Goal: Subscribe to service/newsletter

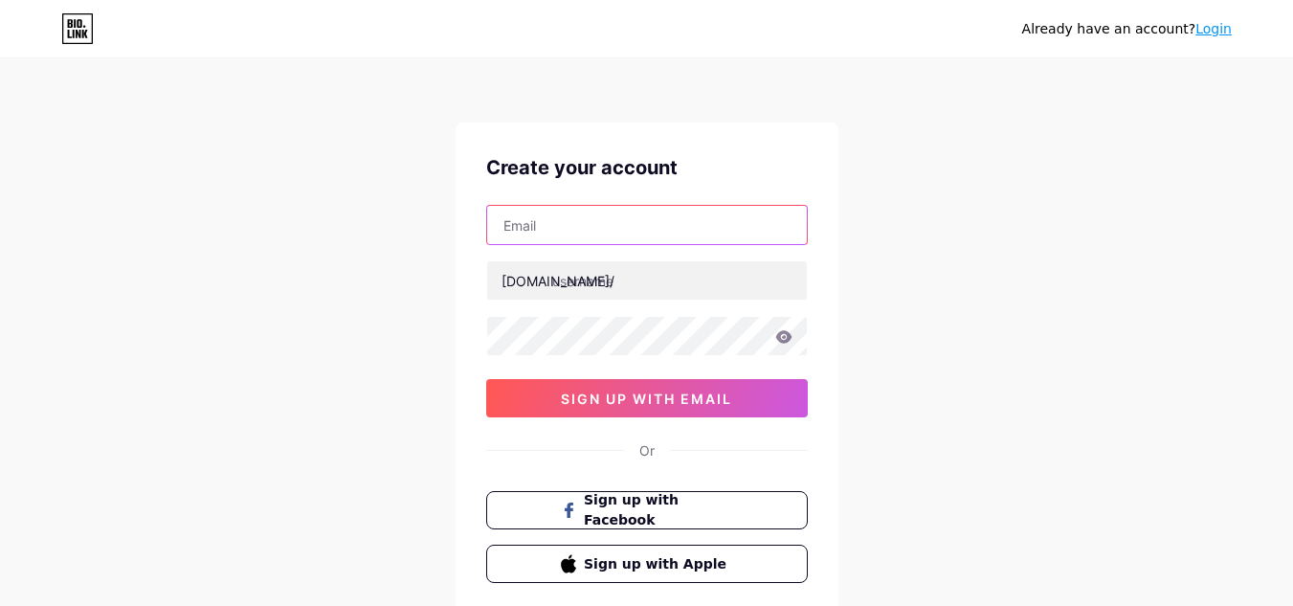
click at [684, 243] on input "text" at bounding box center [647, 225] width 320 height 38
type input "[EMAIL_ADDRESS][DOMAIN_NAME]"
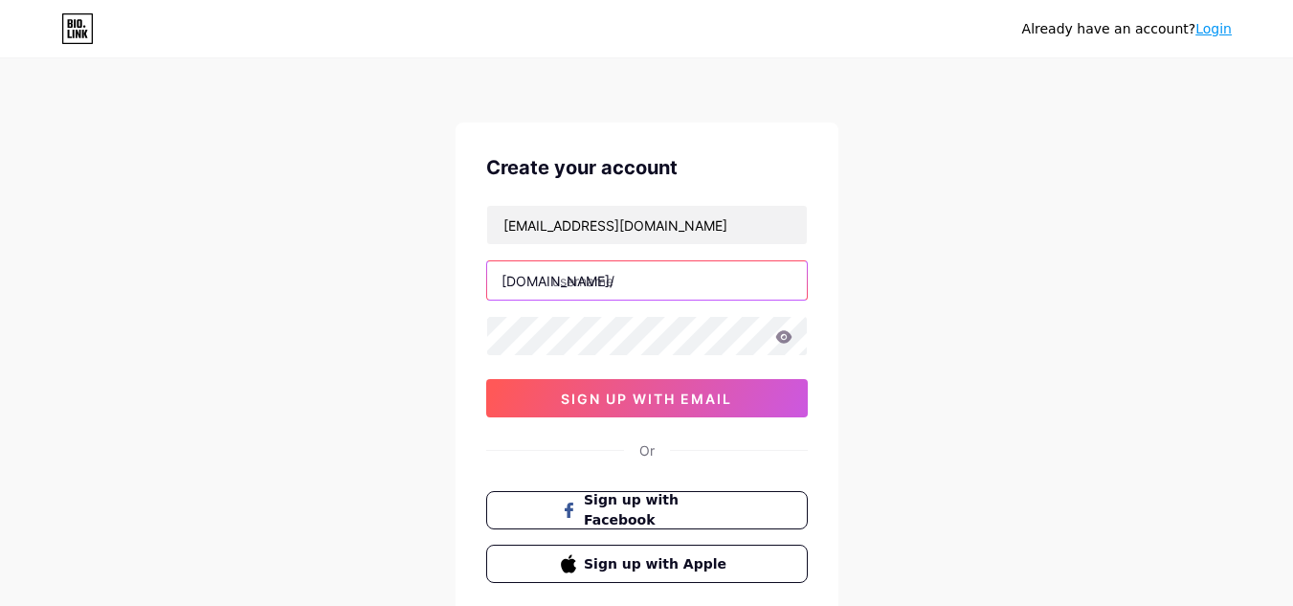
click at [606, 279] on input "text" at bounding box center [647, 280] width 320 height 38
paste input "materialsmetric"
type input "materialsmetric"
click at [780, 336] on icon at bounding box center [783, 336] width 16 height 12
click at [785, 336] on icon at bounding box center [783, 336] width 17 height 13
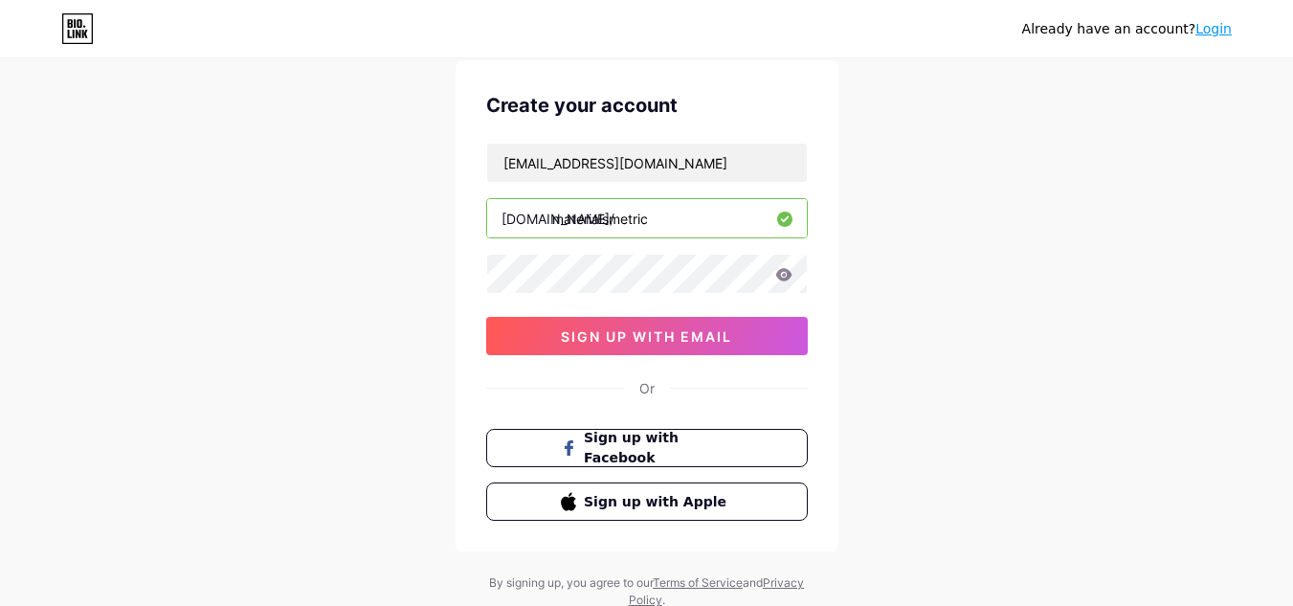
scroll to position [126, 0]
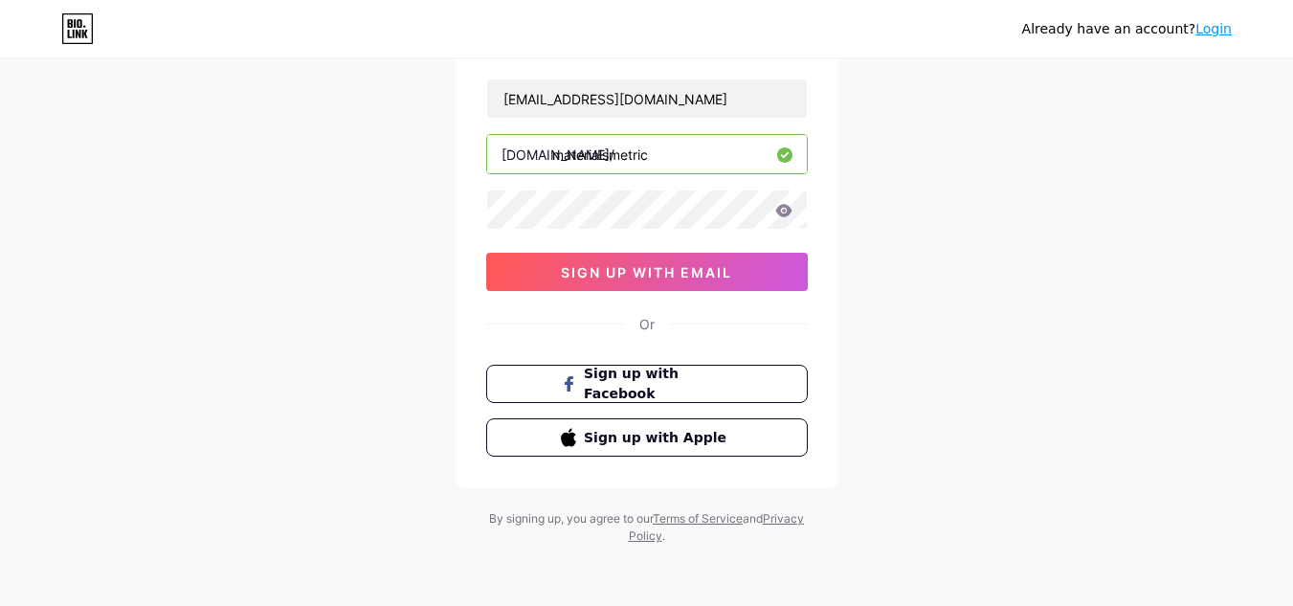
click at [651, 251] on div "[EMAIL_ADDRESS][DOMAIN_NAME] [DOMAIN_NAME]/ materialsmetric 0cAFcWeA5ig3BHWxURa…" at bounding box center [646, 184] width 321 height 212
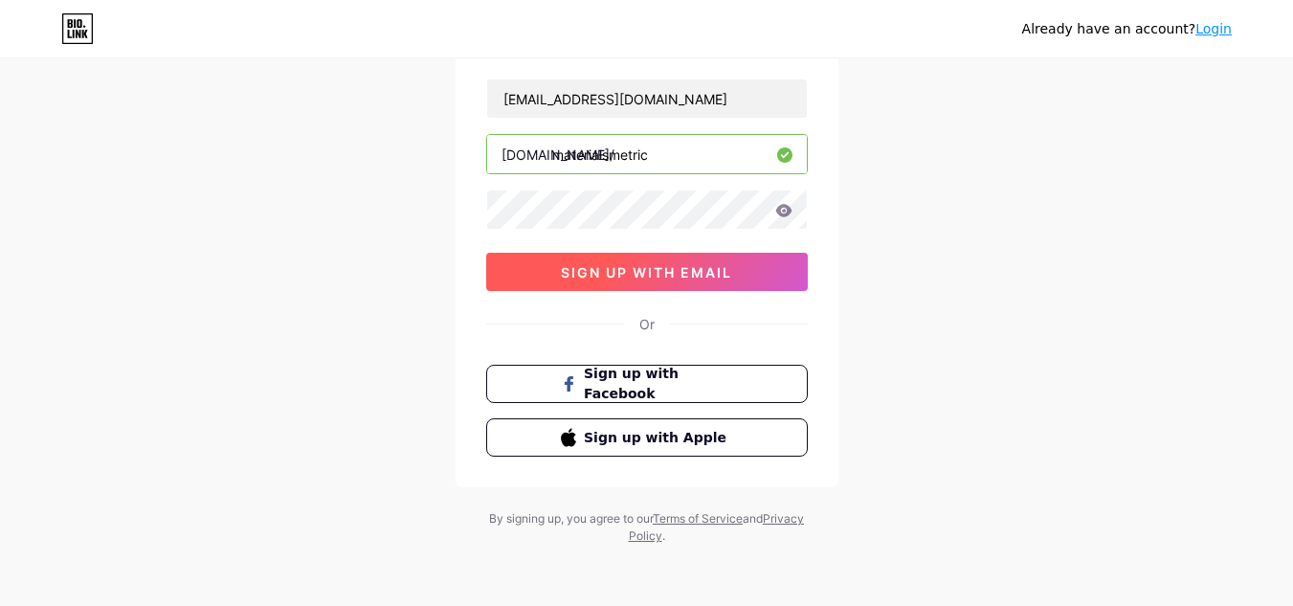
click at [662, 276] on span "sign up with email" at bounding box center [646, 272] width 171 height 16
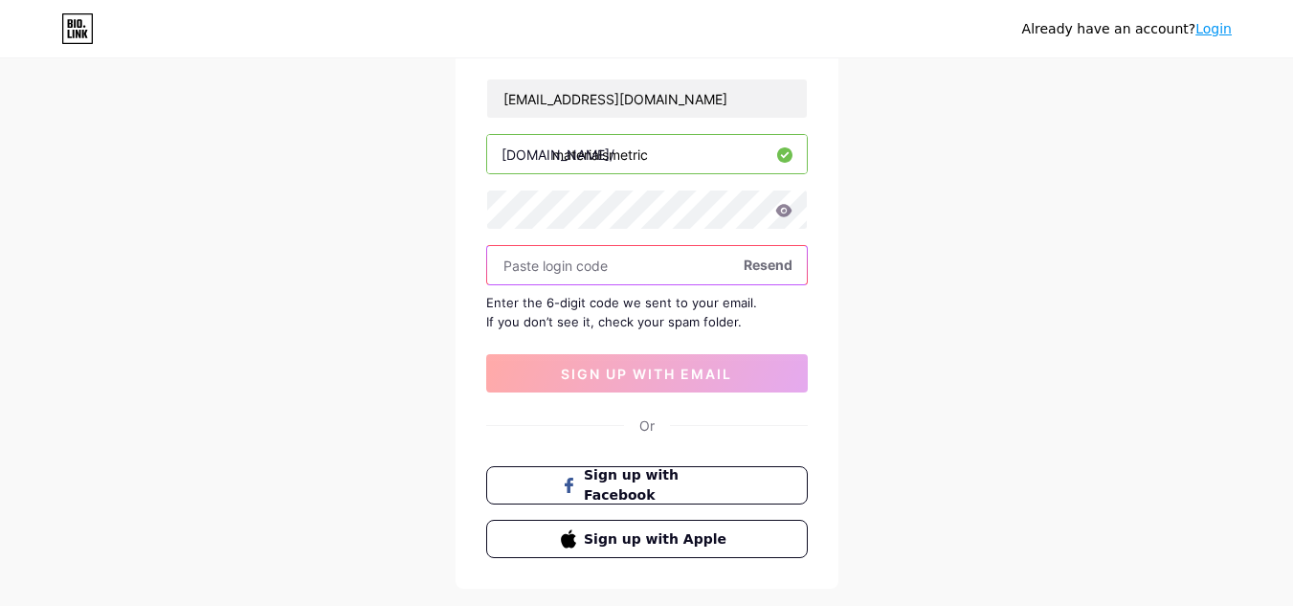
paste input "605687"
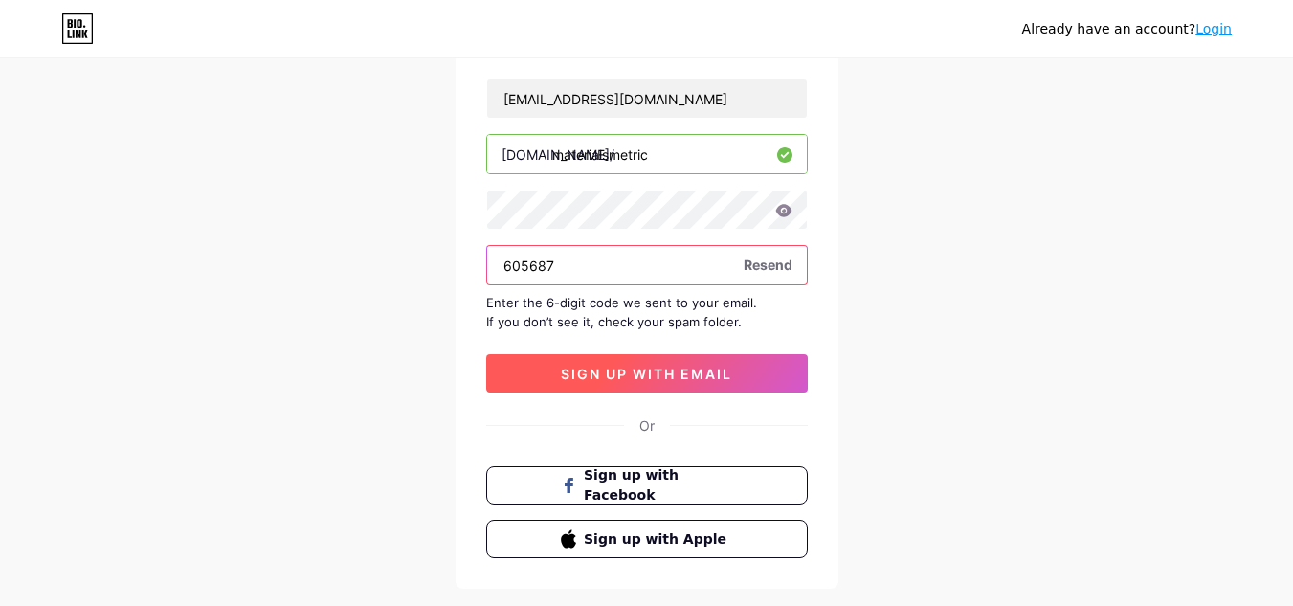
type input "605687"
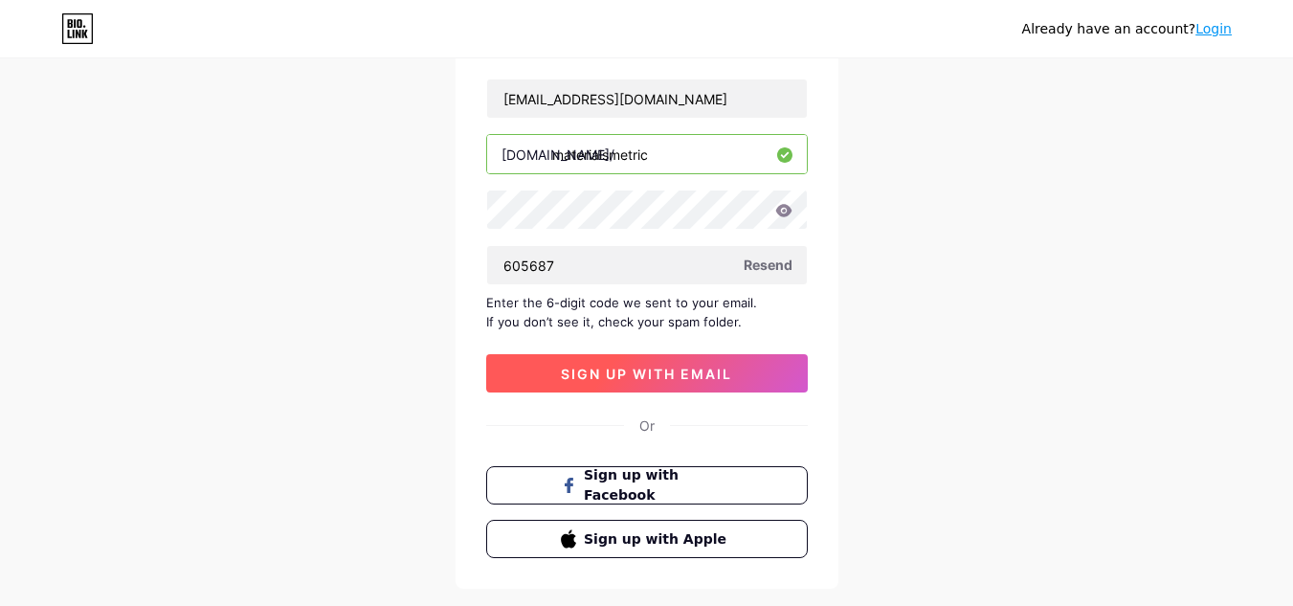
click at [651, 380] on span "sign up with email" at bounding box center [646, 373] width 171 height 16
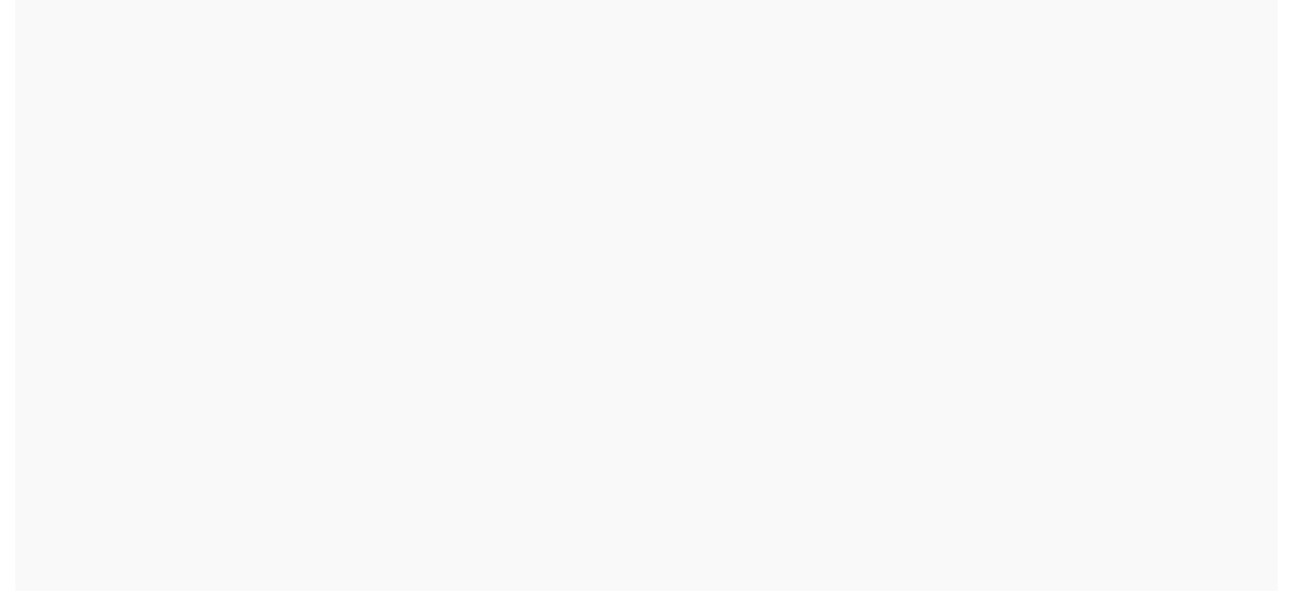
scroll to position [0, 0]
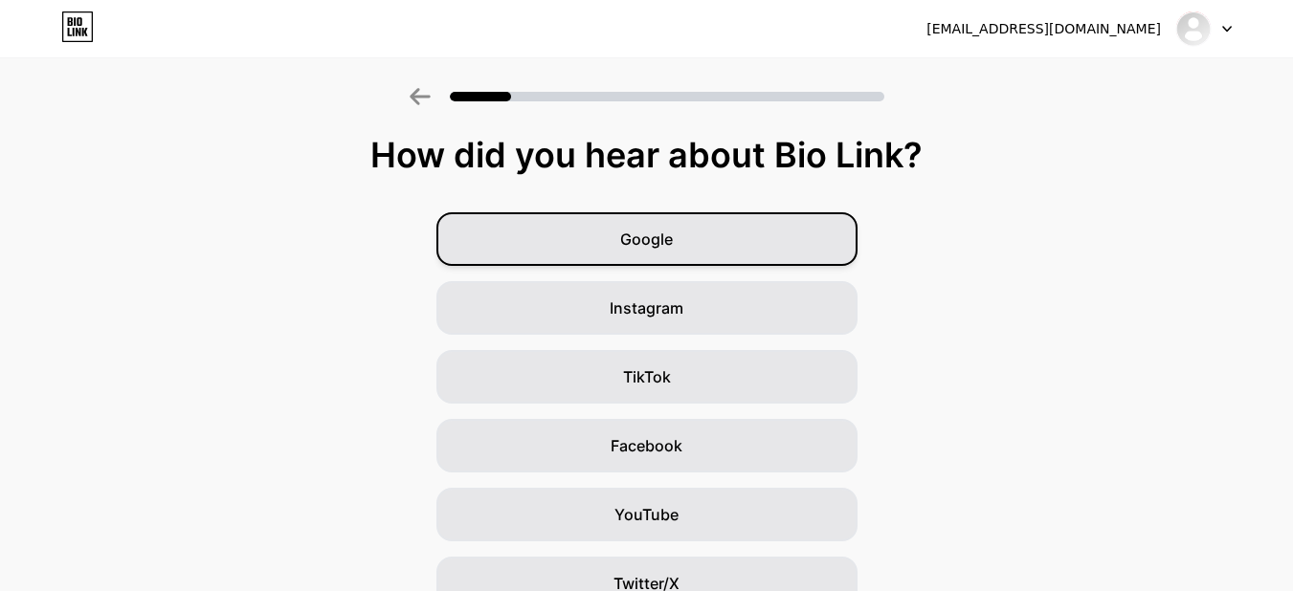
click at [745, 250] on div "Google" at bounding box center [646, 239] width 421 height 54
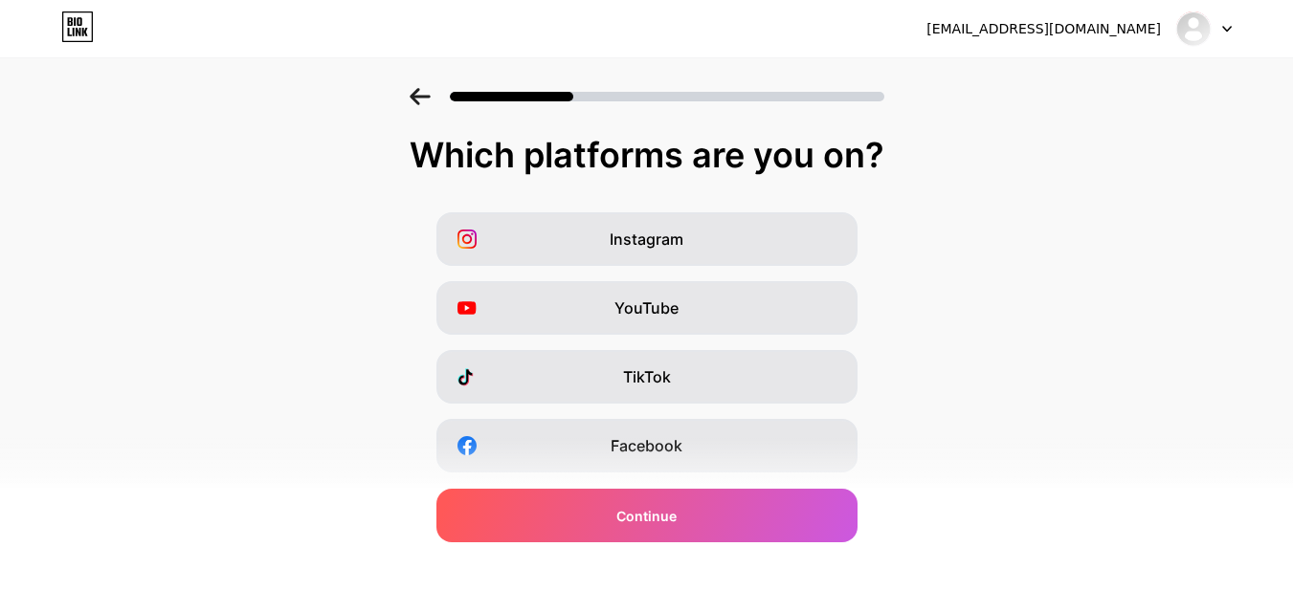
scroll to position [329, 0]
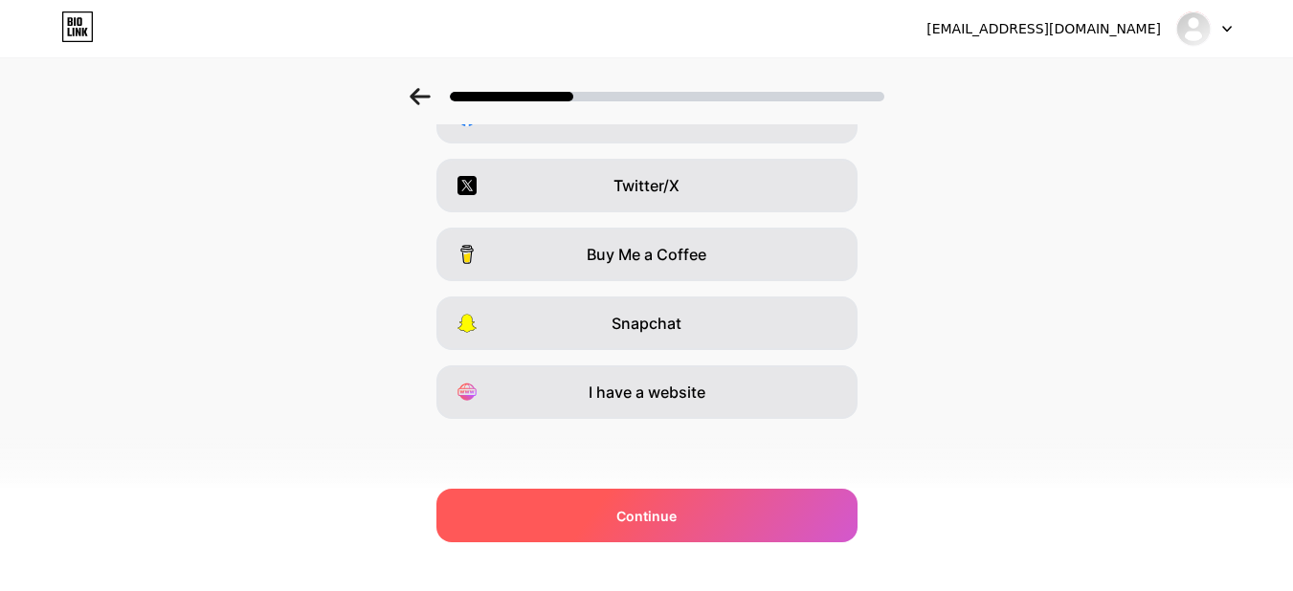
click at [553, 526] on div "Continue" at bounding box center [646, 516] width 421 height 54
click at [684, 521] on div "Continue" at bounding box center [646, 516] width 421 height 54
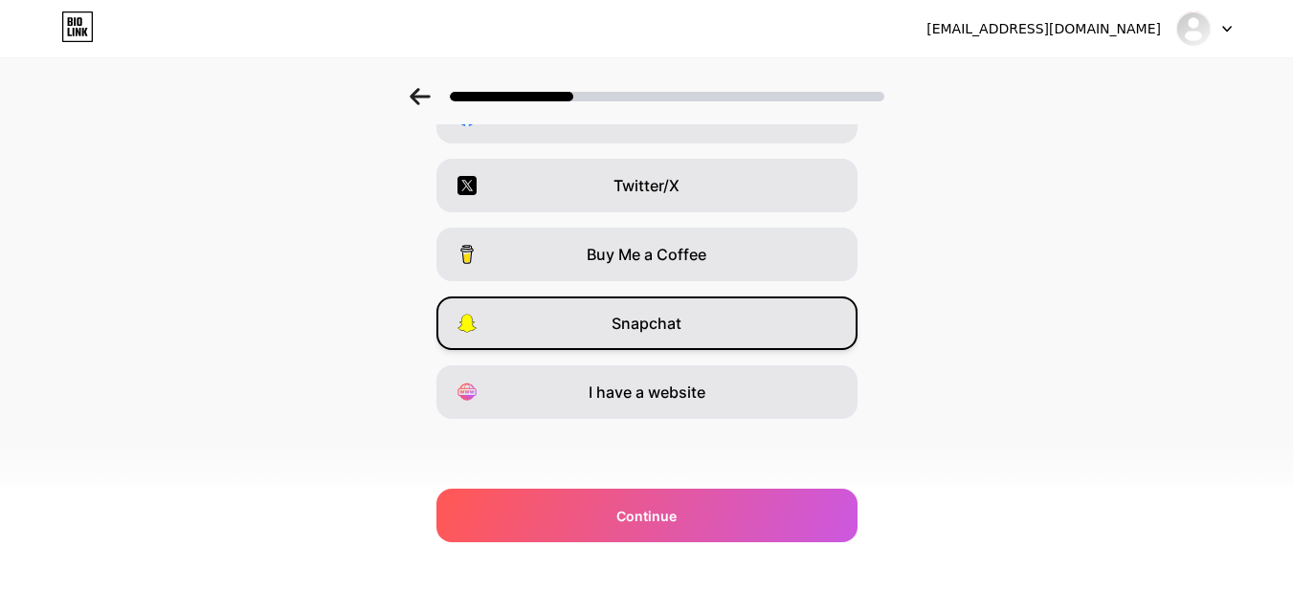
click at [672, 390] on span "I have a website" at bounding box center [646, 392] width 117 height 23
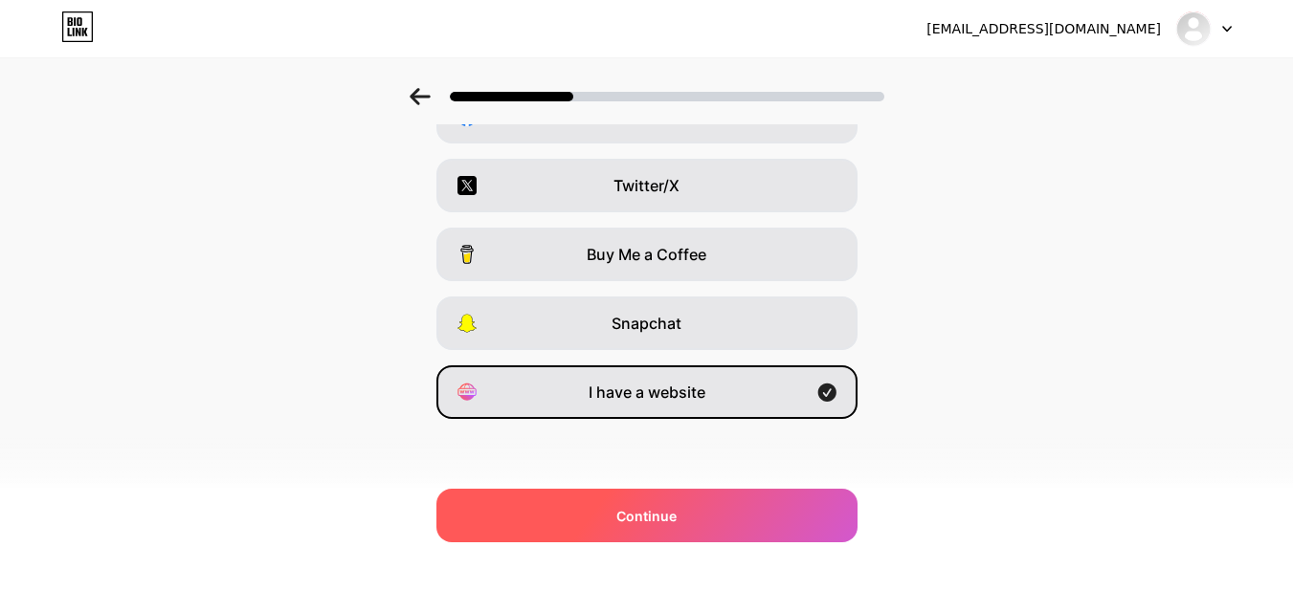
click at [668, 528] on div "Continue" at bounding box center [646, 516] width 421 height 54
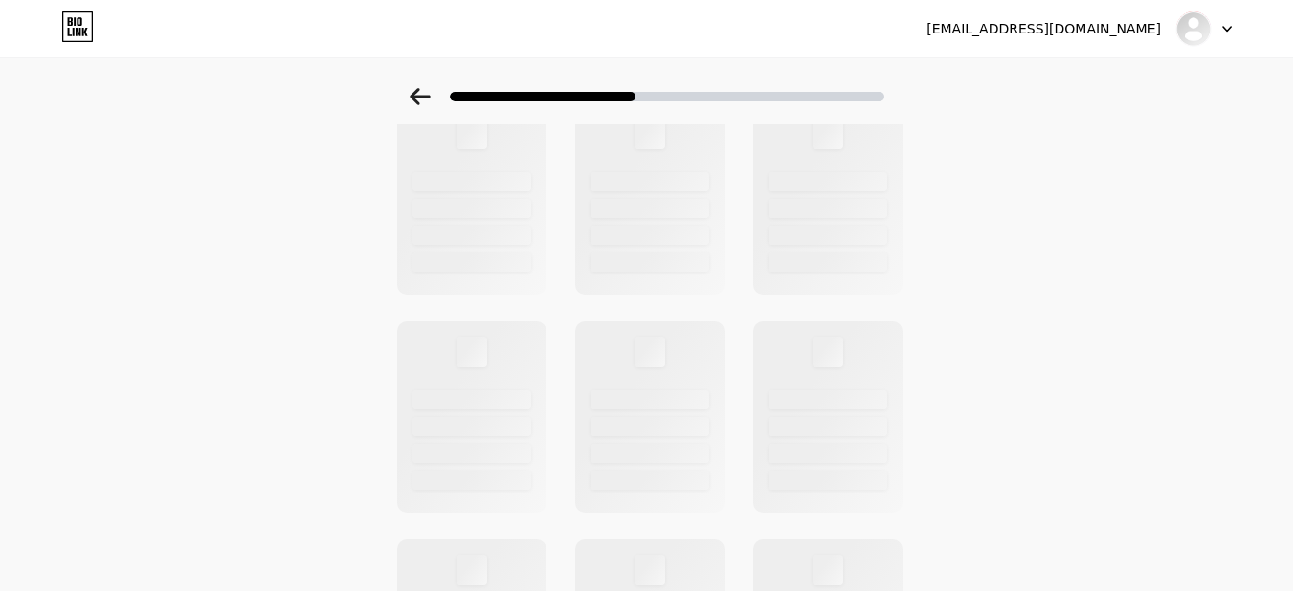
scroll to position [0, 0]
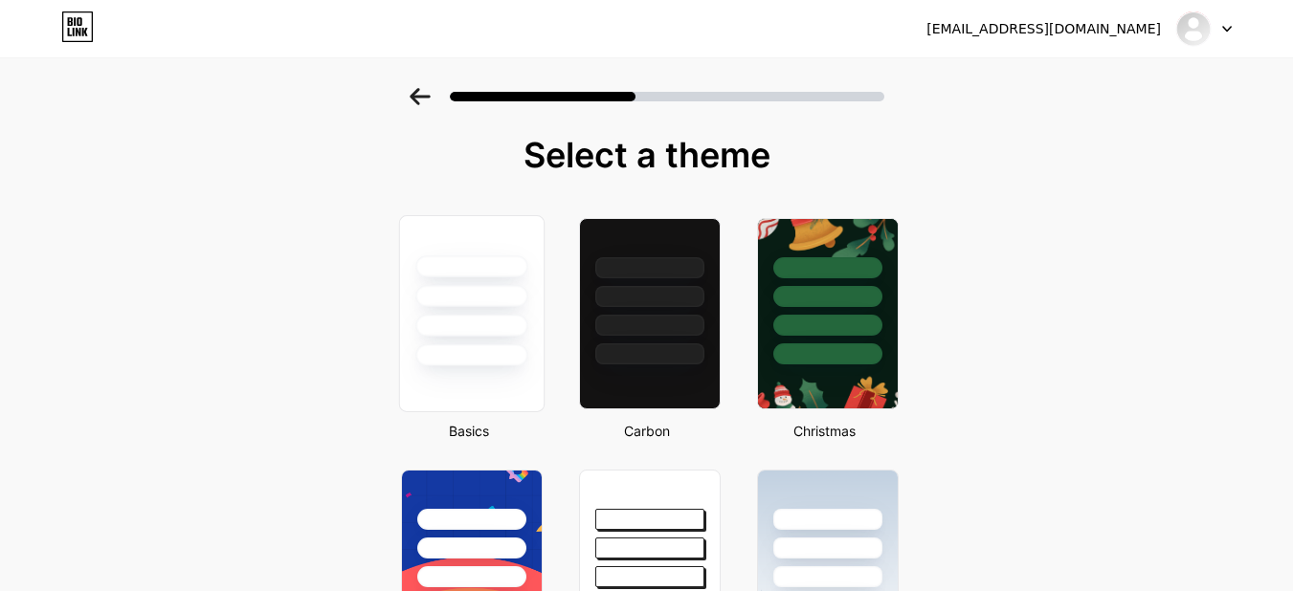
click at [463, 343] on div at bounding box center [471, 291] width 144 height 150
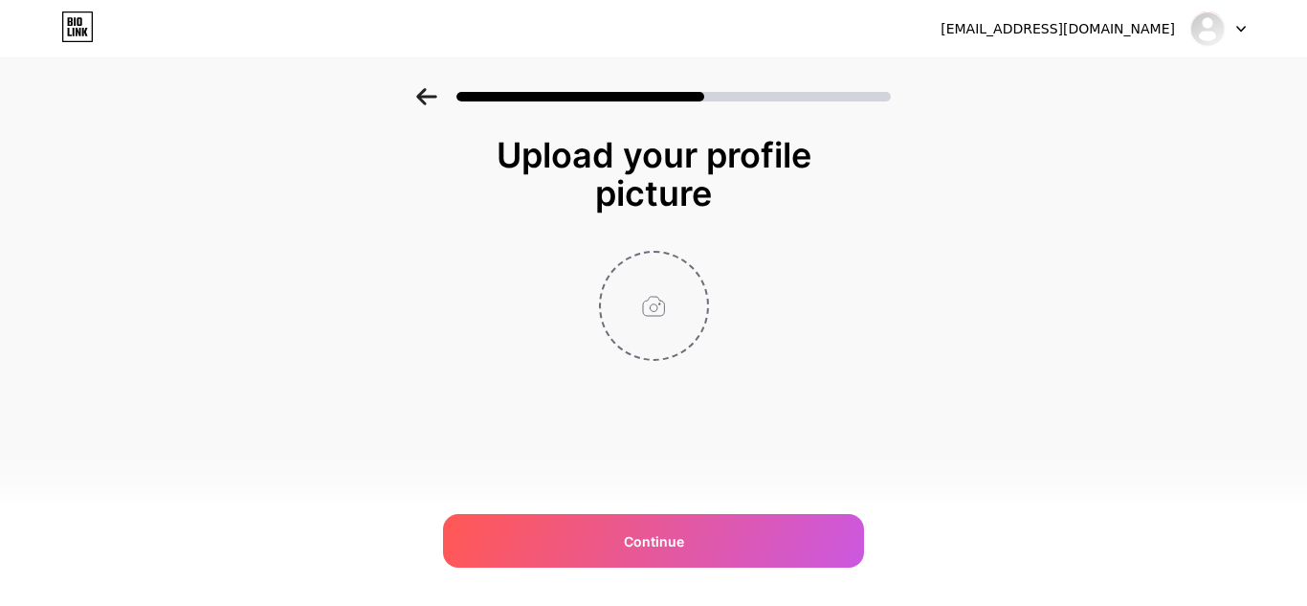
click at [622, 331] on input "file" at bounding box center [654, 306] width 106 height 106
type input "C:\fakepath\Simple Modern Minimalist Circle Design Studio Logo.jpg"
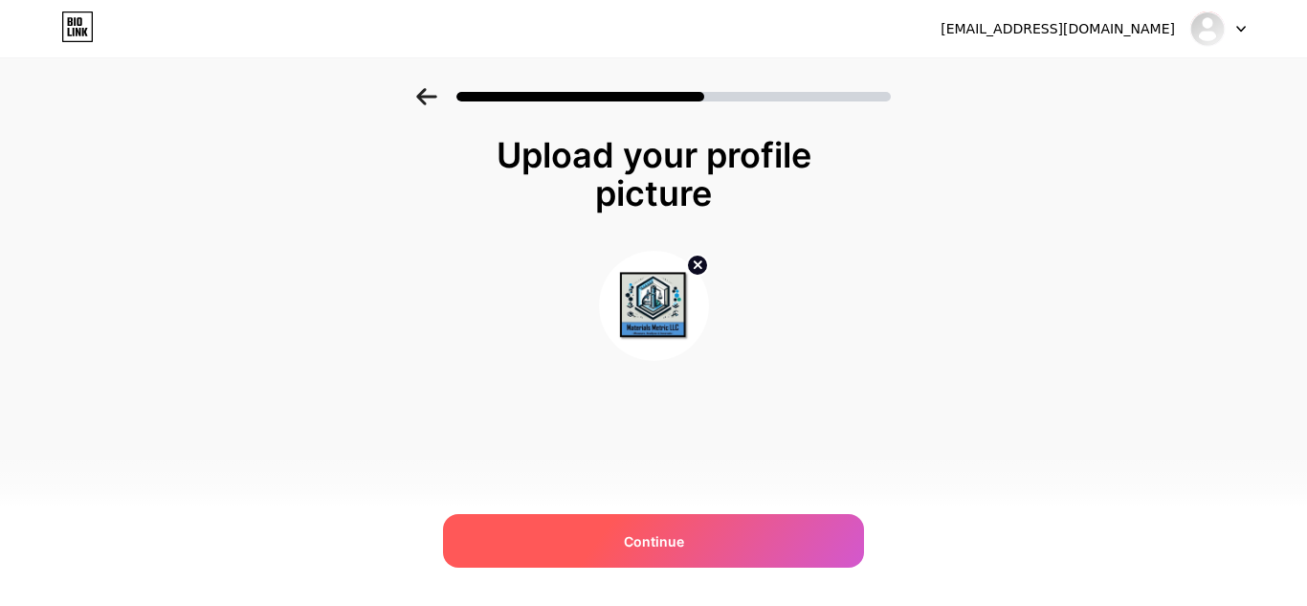
click at [619, 529] on div "Continue" at bounding box center [653, 541] width 421 height 54
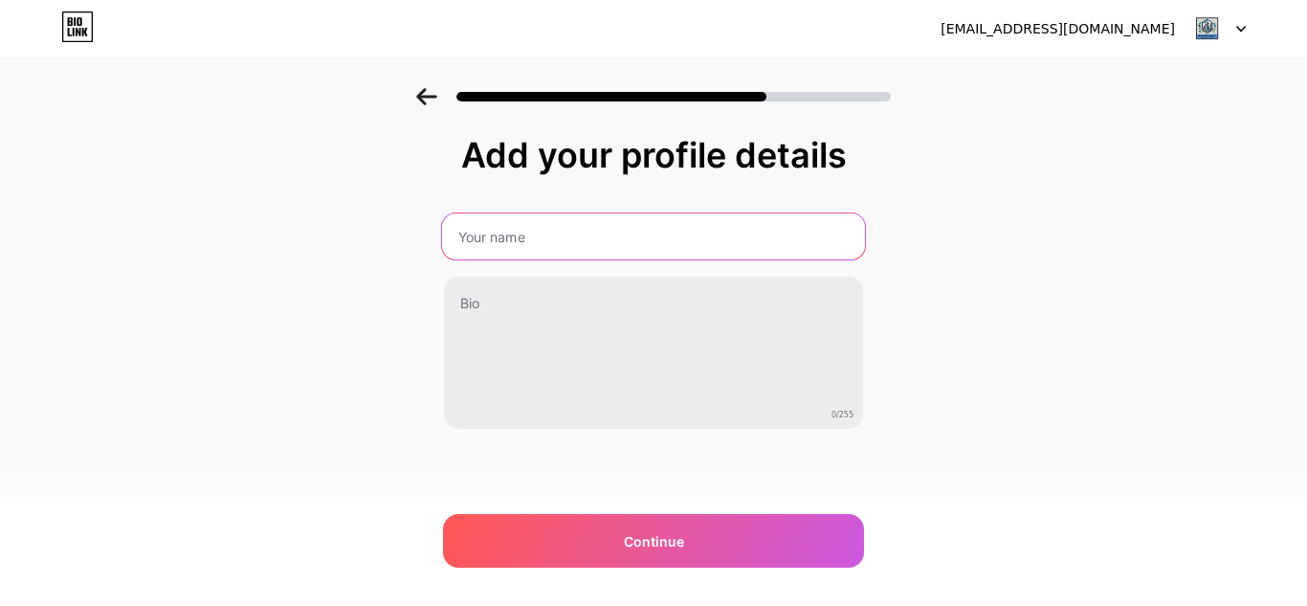
click at [518, 234] on input "text" at bounding box center [653, 236] width 423 height 46
type input "Materials Metric LLC"
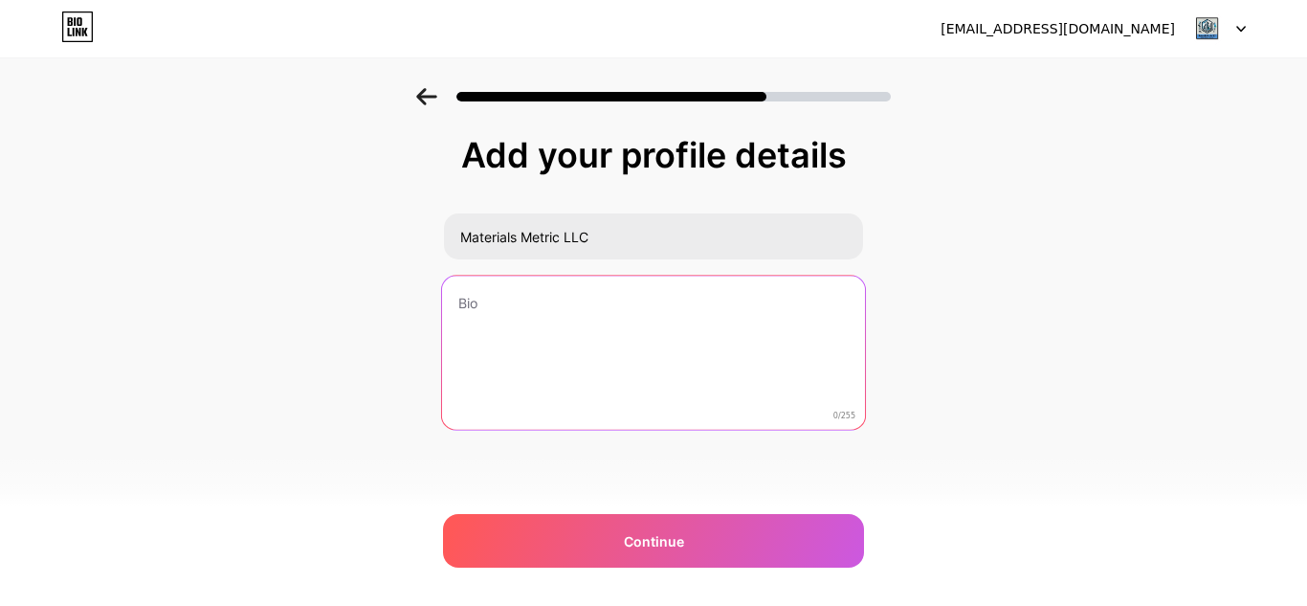
click at [564, 362] on textarea at bounding box center [653, 354] width 423 height 156
paste textarea "Materials Metric LLC is an innovative preclinical contract research organizatio…"
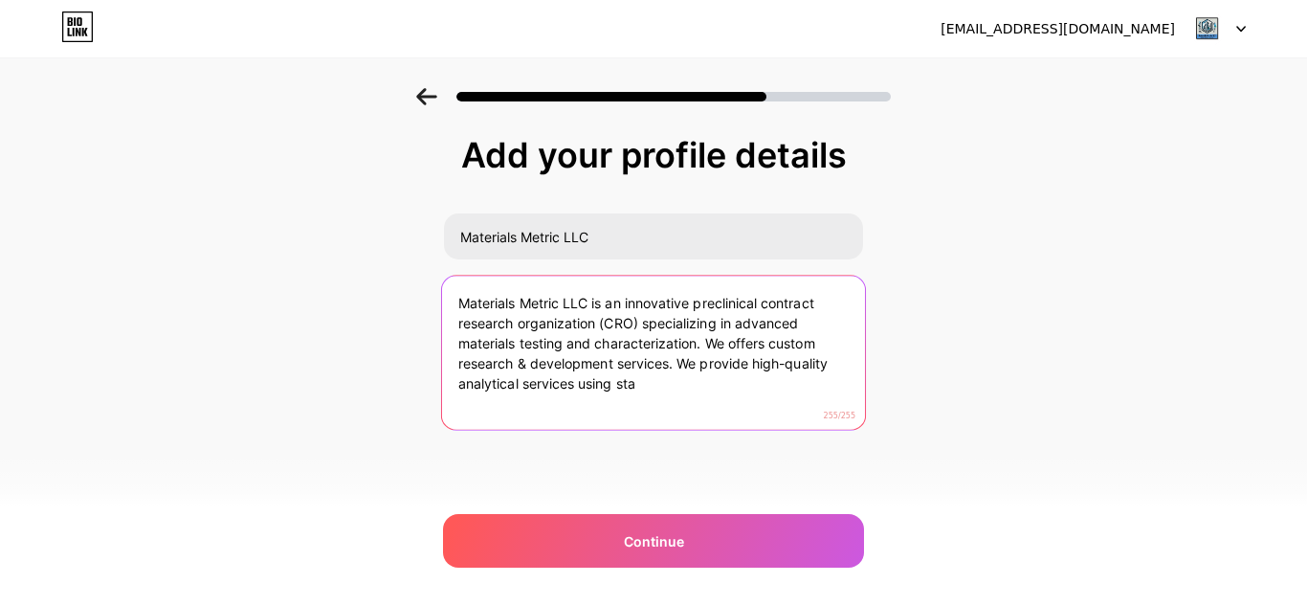
drag, startPoint x: 676, startPoint y: 371, endPoint x: 689, endPoint y: 390, distance: 22.8
click at [689, 390] on textarea "Materials Metric LLC is an innovative preclinical contract research organizatio…" at bounding box center [653, 354] width 423 height 156
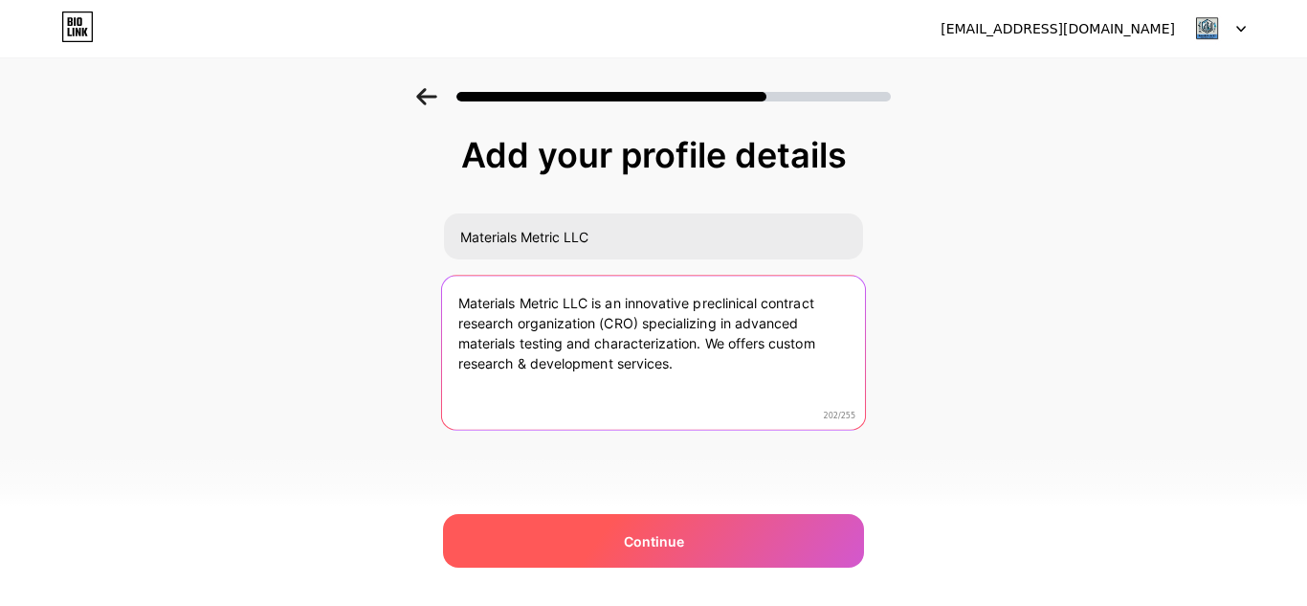
type textarea "Materials Metric LLC is an innovative preclinical contract research organizatio…"
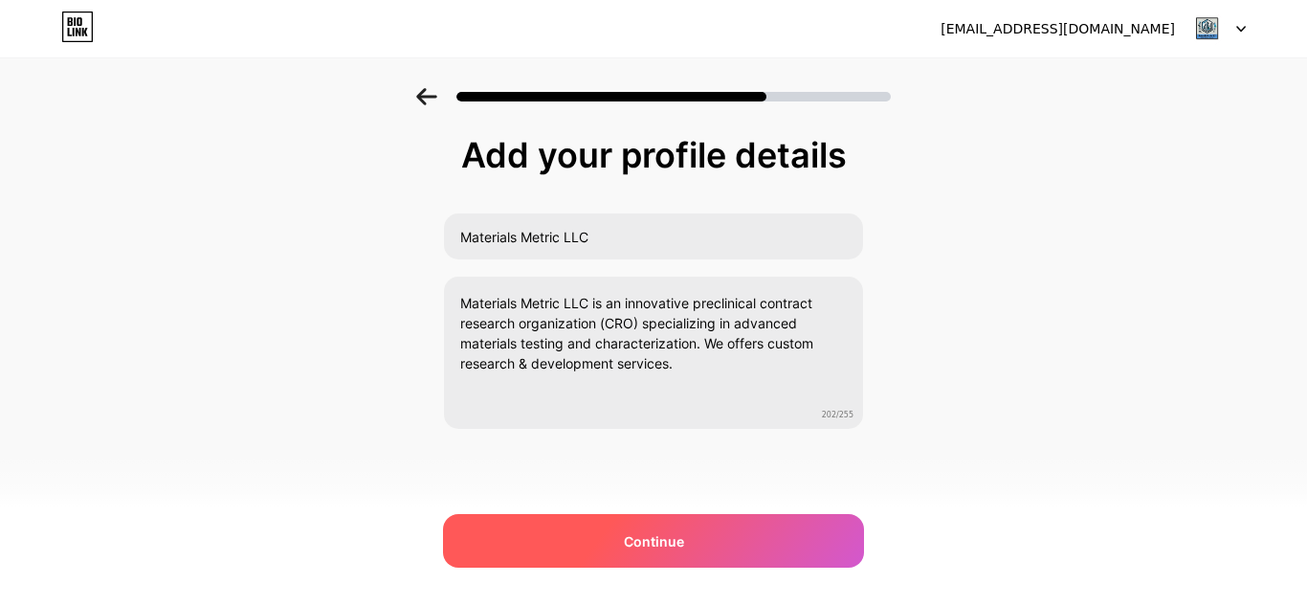
click at [707, 553] on div "Continue" at bounding box center [653, 541] width 421 height 54
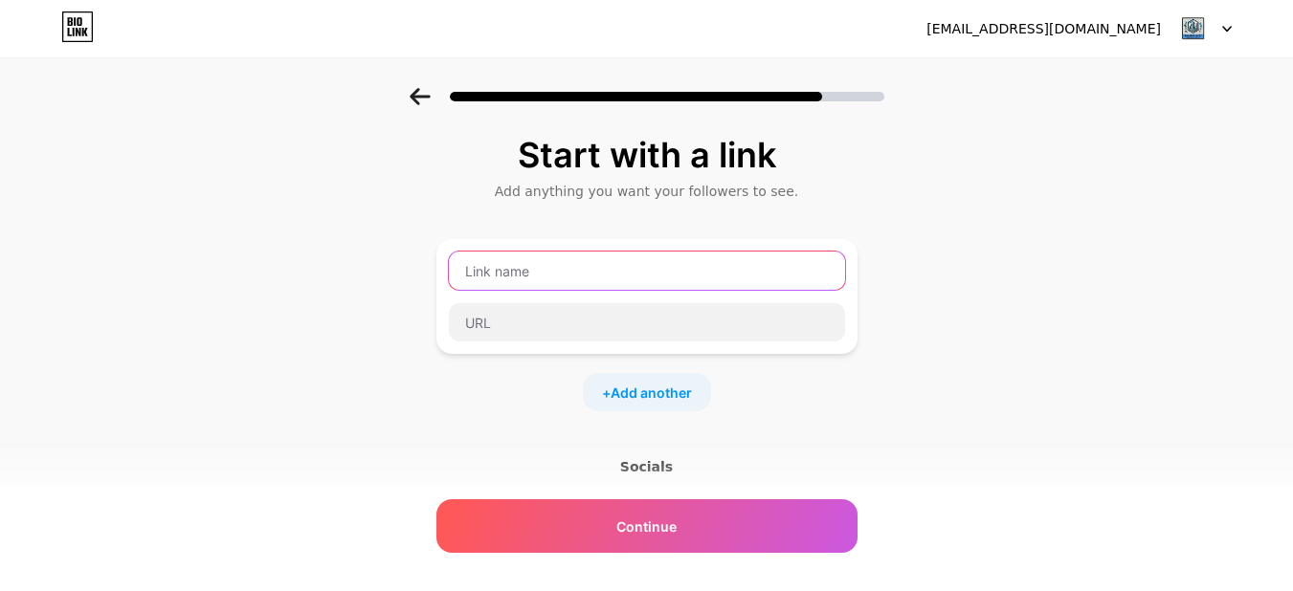
click at [608, 276] on input "text" at bounding box center [647, 271] width 396 height 38
click at [520, 279] on input "text" at bounding box center [647, 271] width 396 height 38
paste input "Scanning Electron Microscopy (SEM): Revolutionizing Material Analysis"
type input "S"
click at [668, 292] on div at bounding box center [647, 297] width 398 height 92
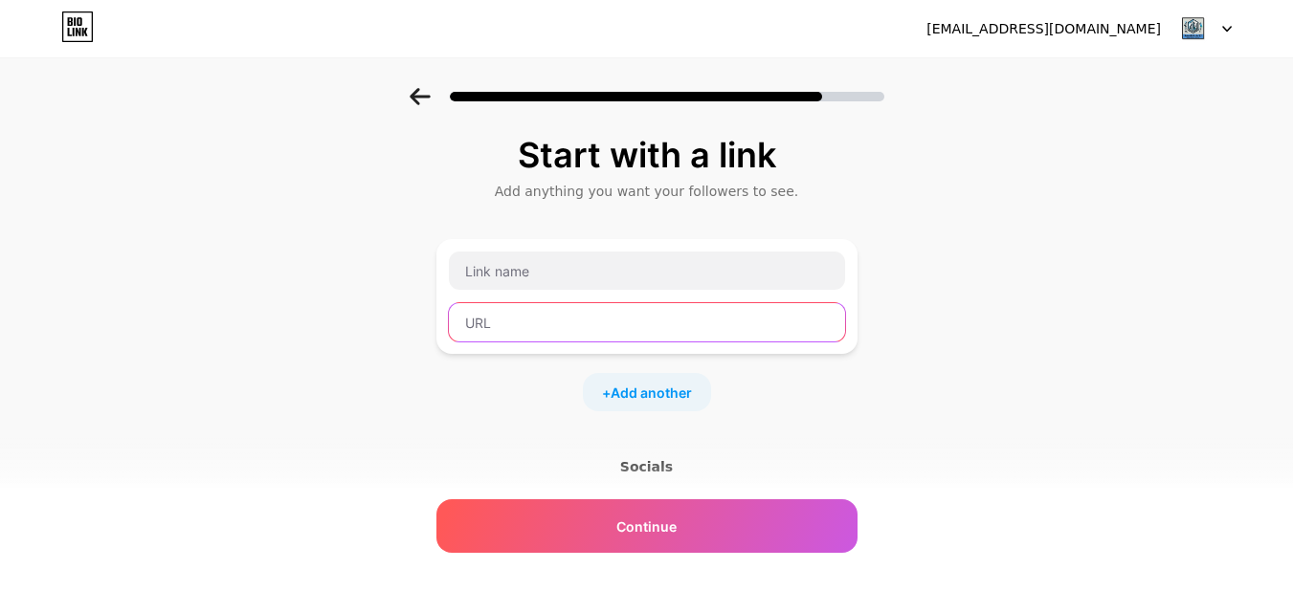
click at [610, 316] on input "text" at bounding box center [647, 322] width 396 height 38
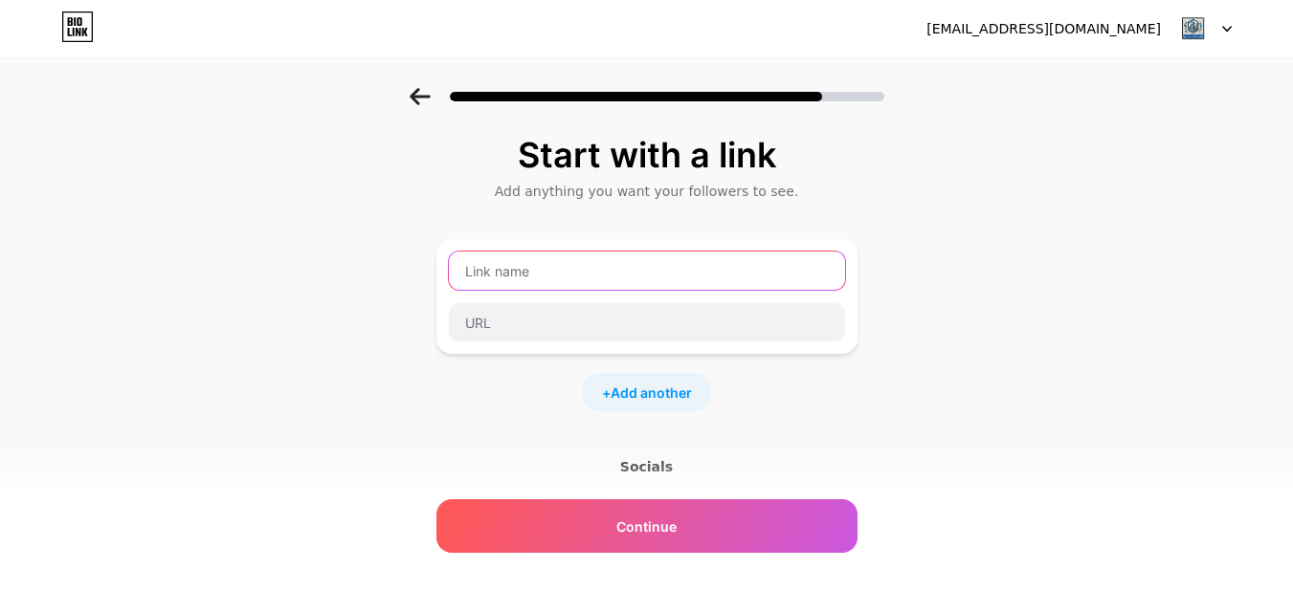
click at [521, 260] on input "text" at bounding box center [647, 271] width 396 height 38
paste input "Materials Metric LLC"
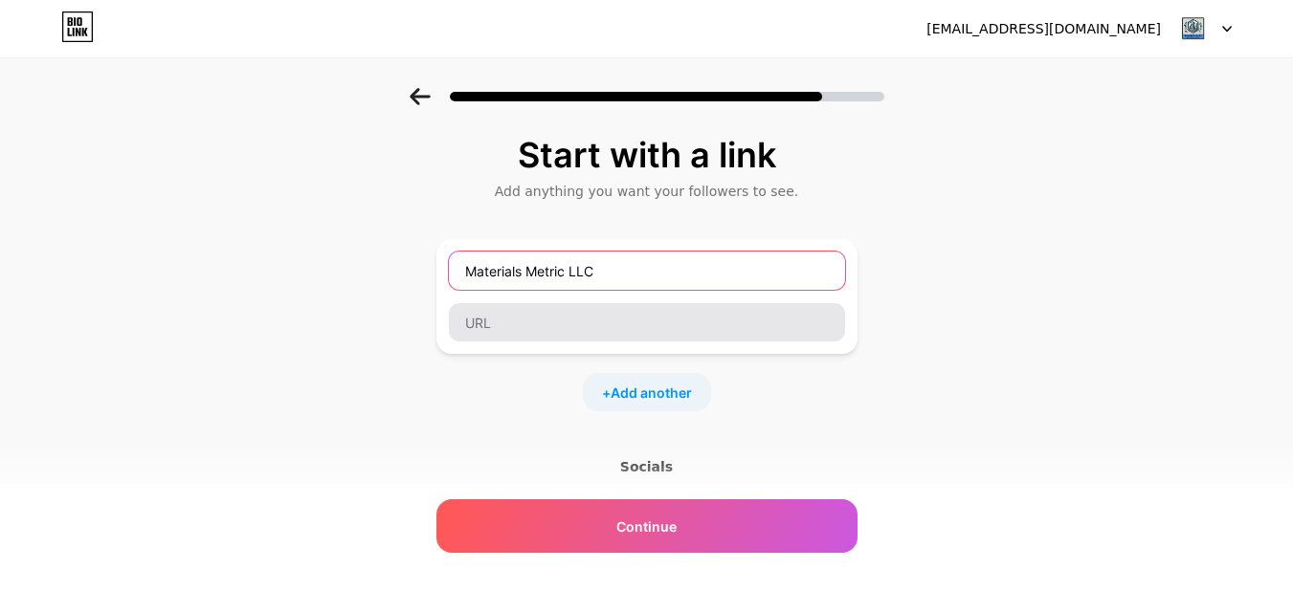
type input "Materials Metric LLC"
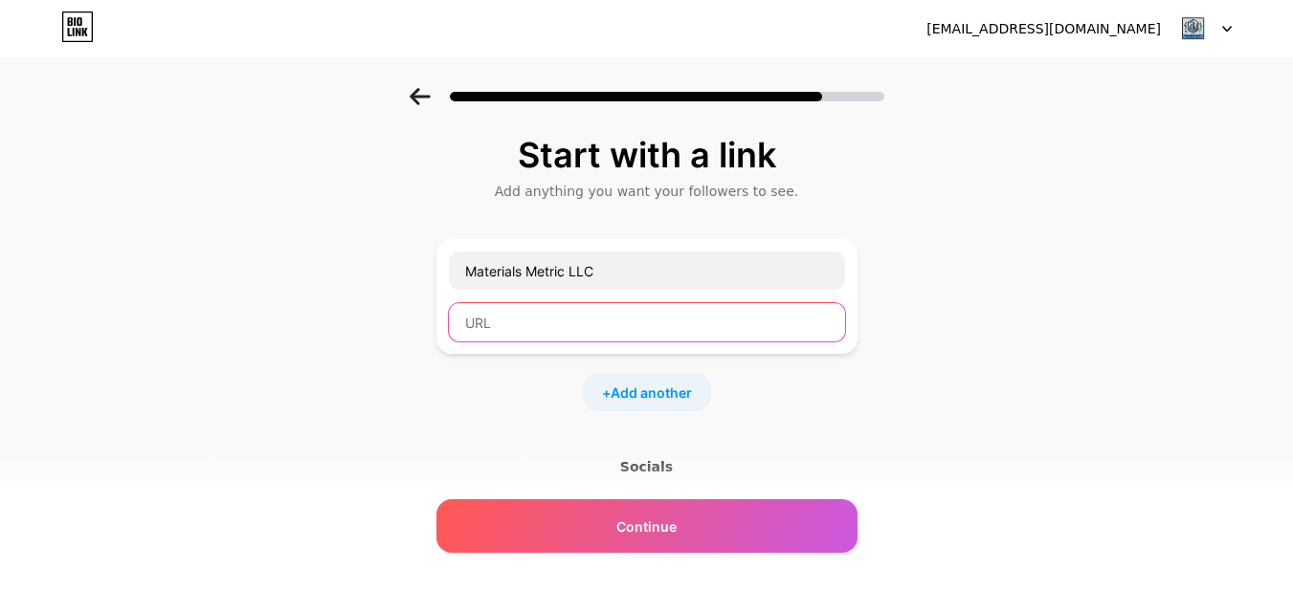
click at [502, 313] on input "text" at bounding box center [647, 322] width 396 height 38
paste input "[URL][DOMAIN_NAME]"
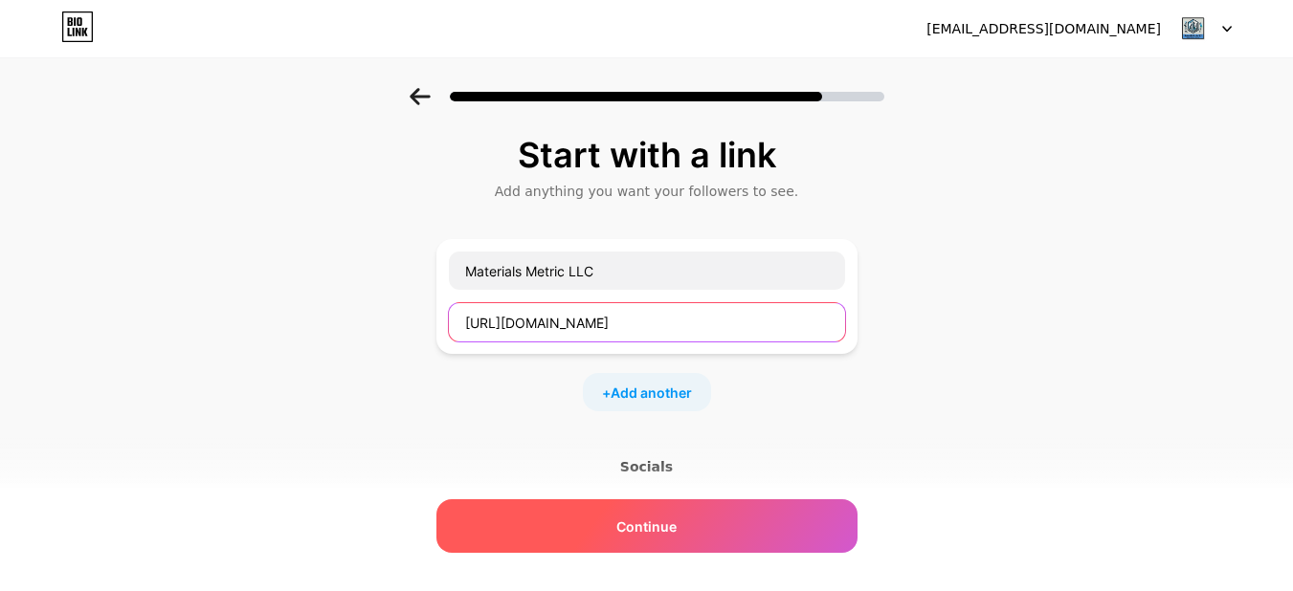
type input "[URL][DOMAIN_NAME]"
click at [625, 530] on span "Continue" at bounding box center [646, 527] width 60 height 20
click at [660, 528] on span "Continue" at bounding box center [646, 527] width 60 height 20
click at [646, 520] on span "Continue" at bounding box center [646, 527] width 60 height 20
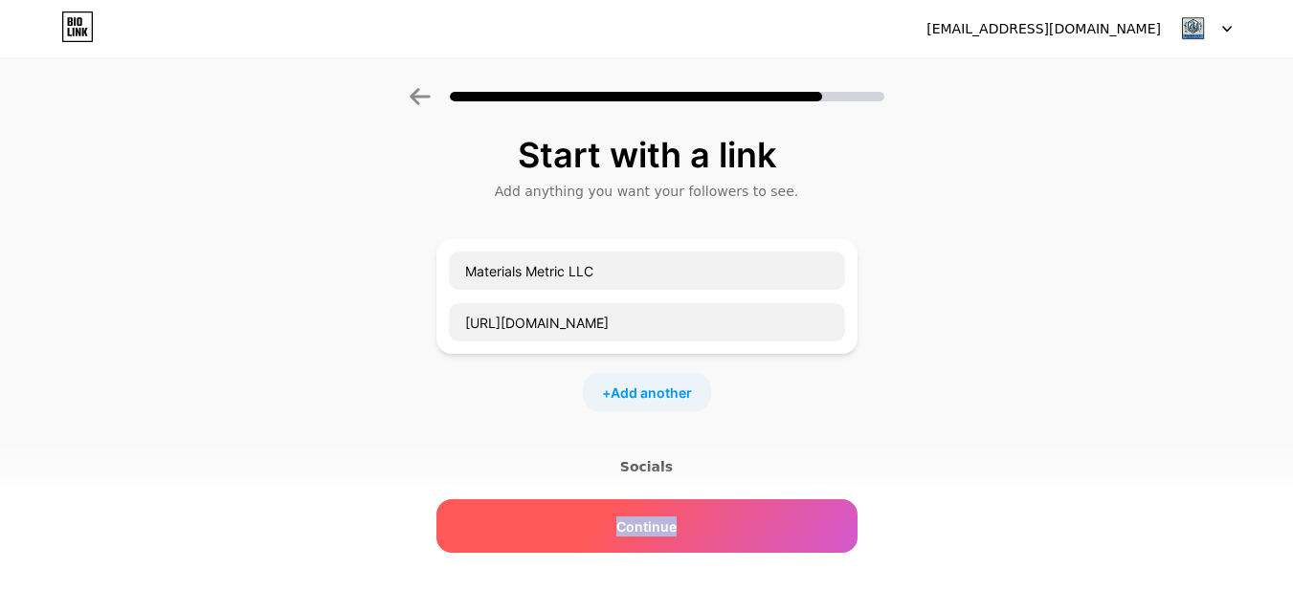
click at [646, 520] on span "Continue" at bounding box center [646, 527] width 60 height 20
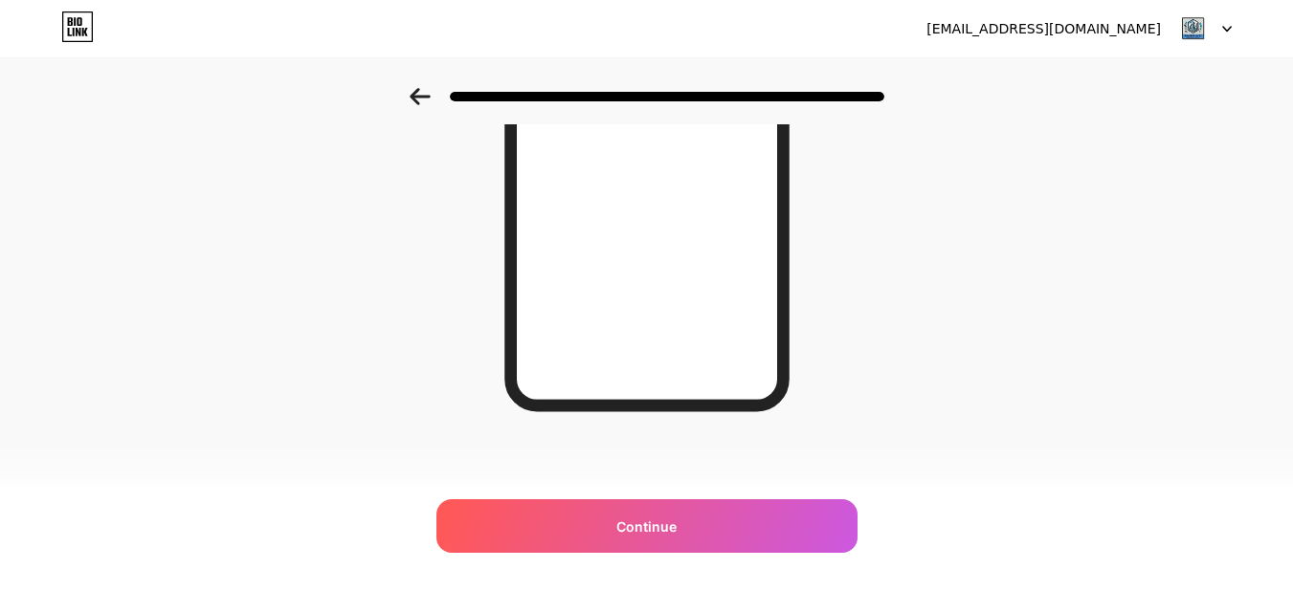
scroll to position [370, 0]
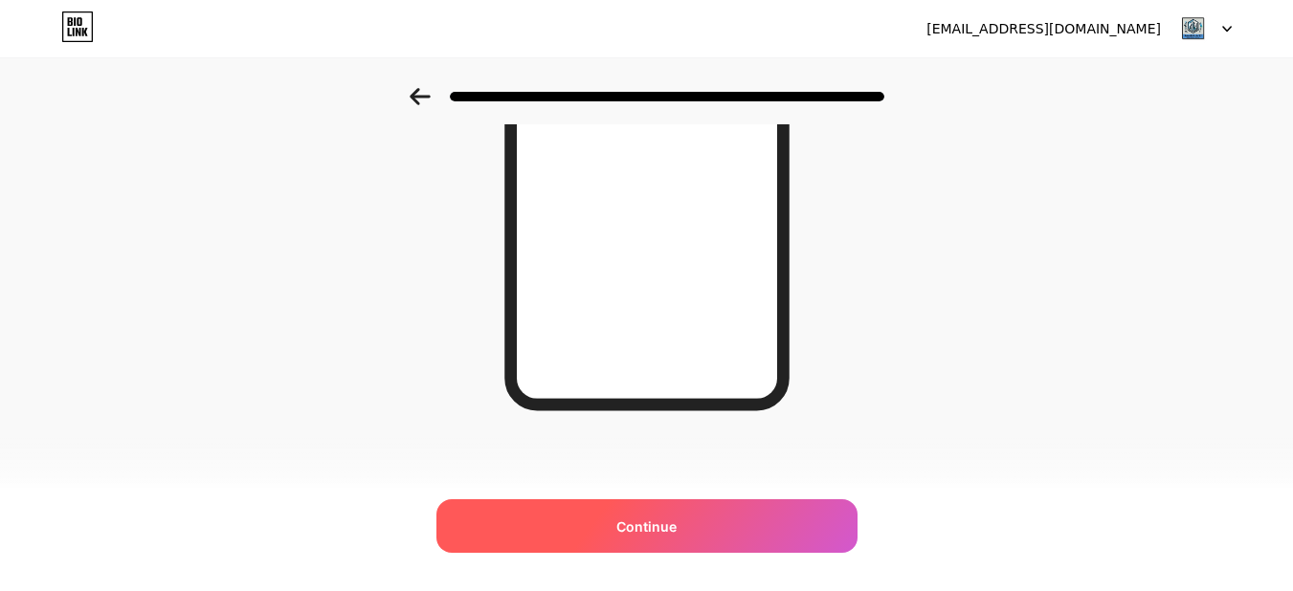
click at [735, 522] on div "Continue" at bounding box center [646, 526] width 421 height 54
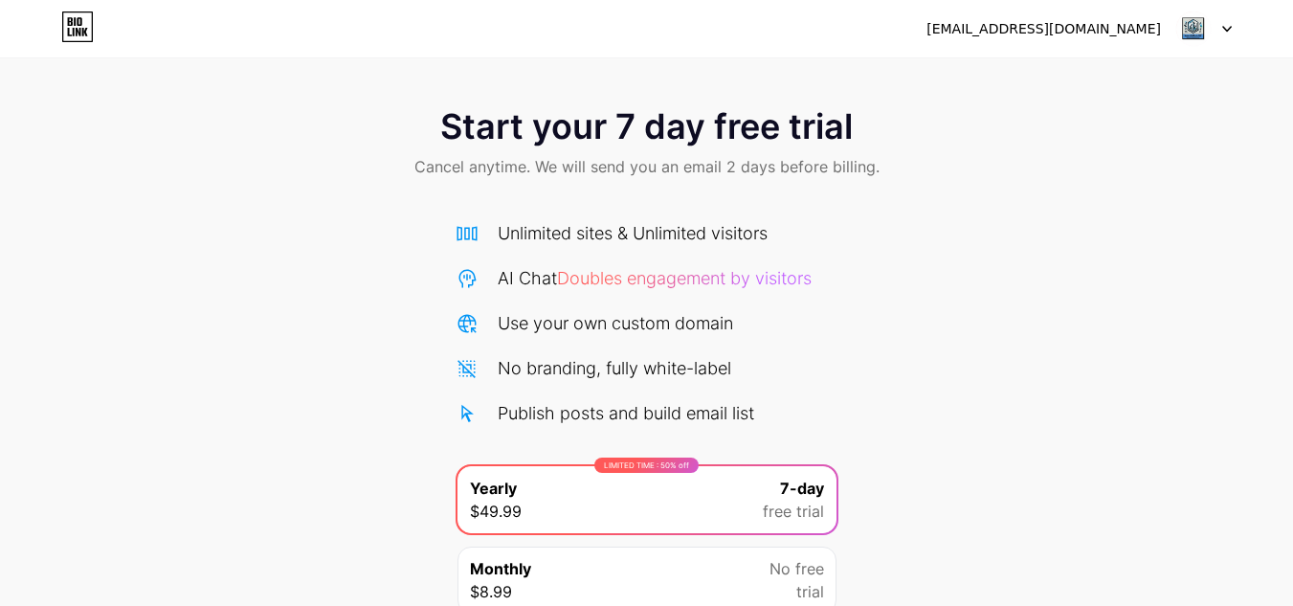
click at [1167, 29] on div "[EMAIL_ADDRESS][DOMAIN_NAME]" at bounding box center [1078, 28] width 305 height 34
click at [1201, 31] on img at bounding box center [1193, 29] width 36 height 36
click at [1218, 26] on div at bounding box center [1203, 28] width 55 height 34
click at [1221, 26] on div at bounding box center [1203, 28] width 55 height 34
click at [1181, 27] on img at bounding box center [1193, 29] width 36 height 36
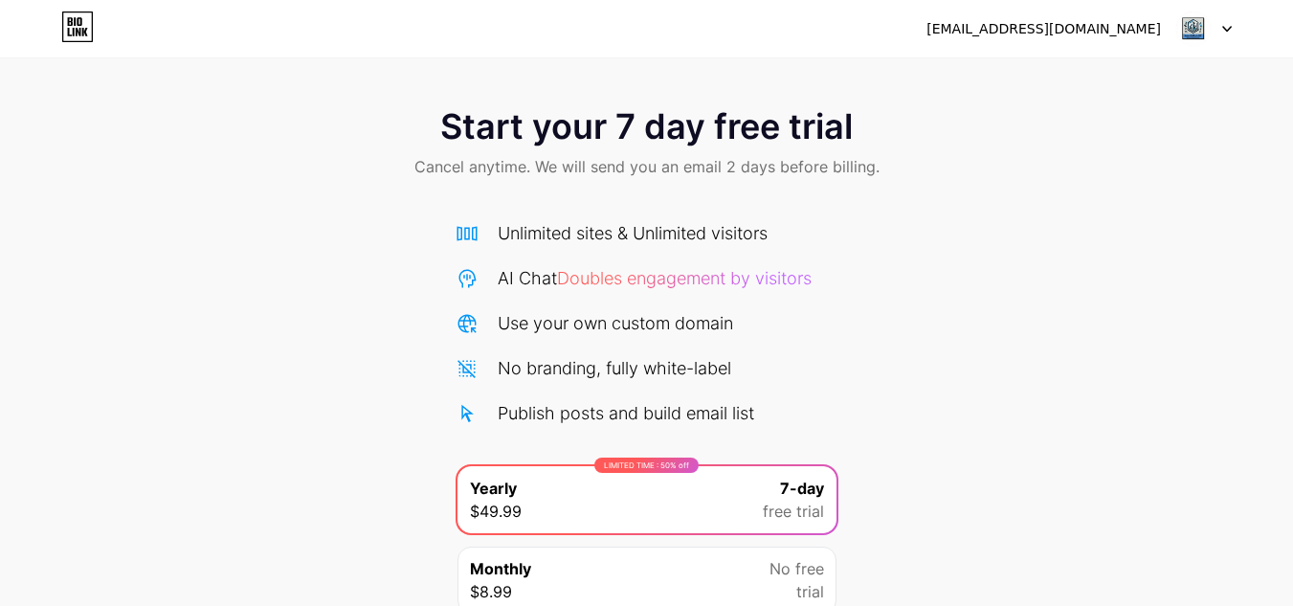
click at [1078, 33] on div "[EMAIL_ADDRESS][DOMAIN_NAME]" at bounding box center [1043, 29] width 234 height 20
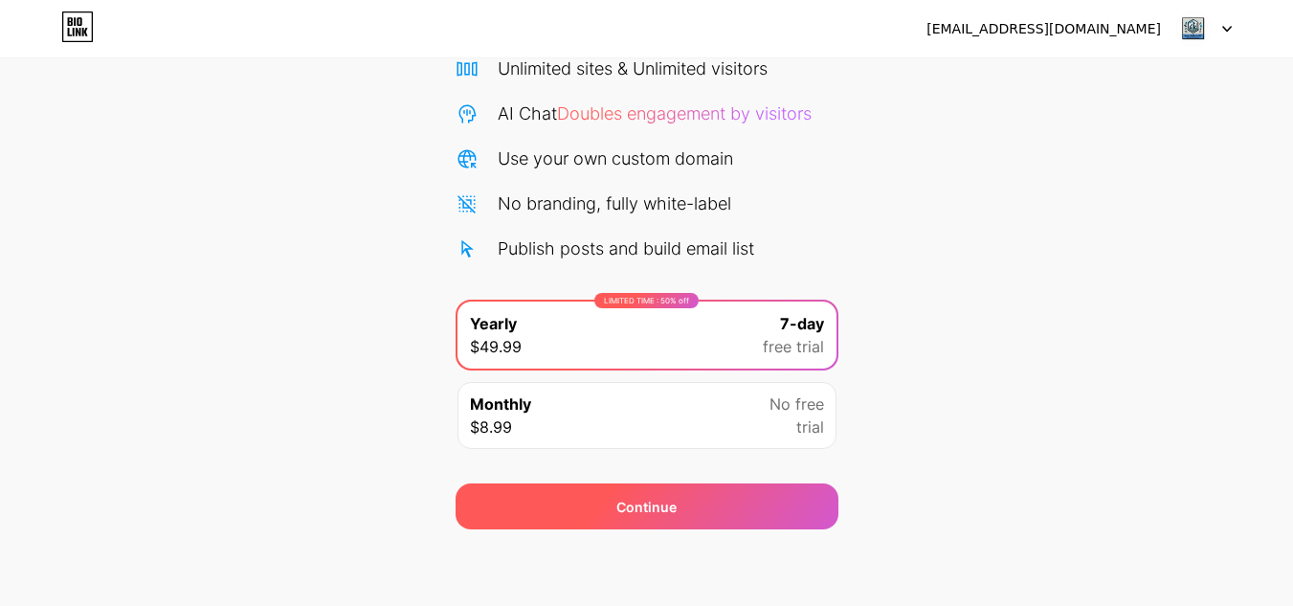
click at [711, 502] on div "Continue" at bounding box center [646, 506] width 383 height 46
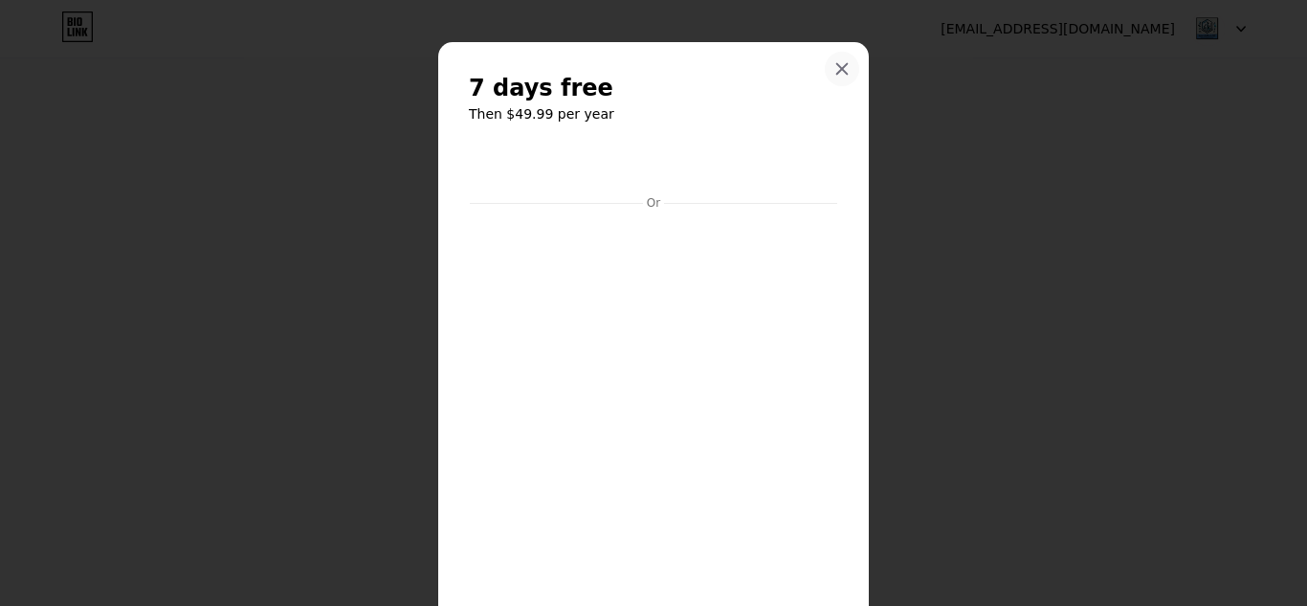
click at [840, 70] on icon at bounding box center [841, 68] width 15 height 15
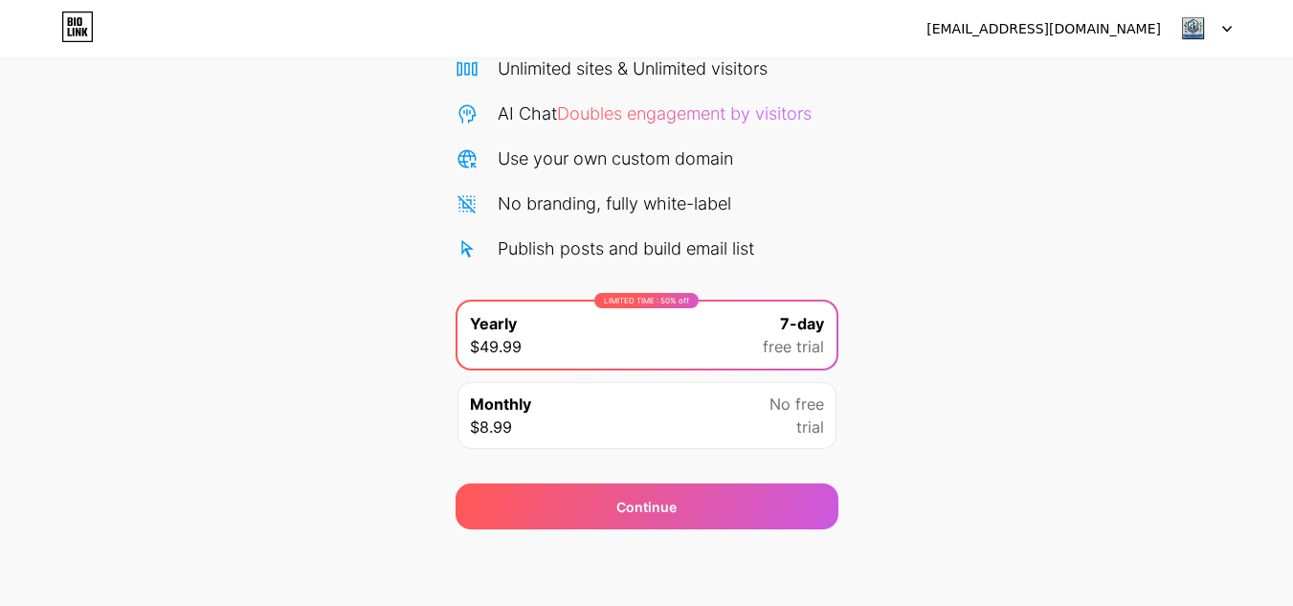
click at [706, 438] on div "Monthly $8.99 No free trial" at bounding box center [646, 415] width 379 height 67
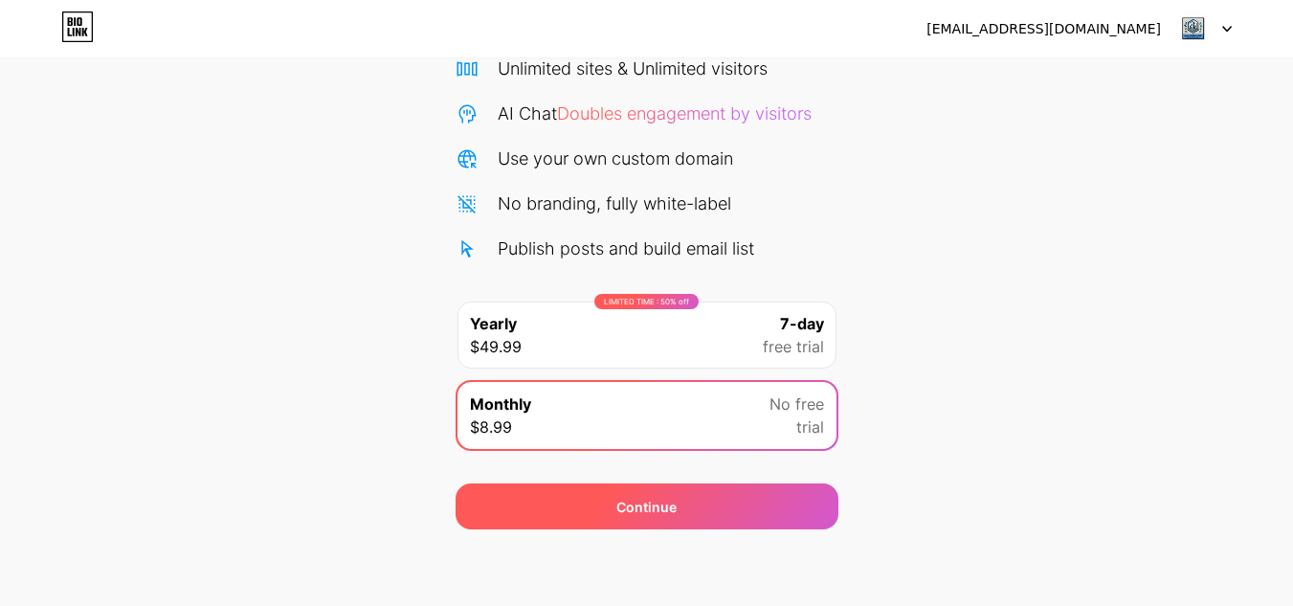
click at [743, 492] on div "Continue" at bounding box center [646, 506] width 383 height 46
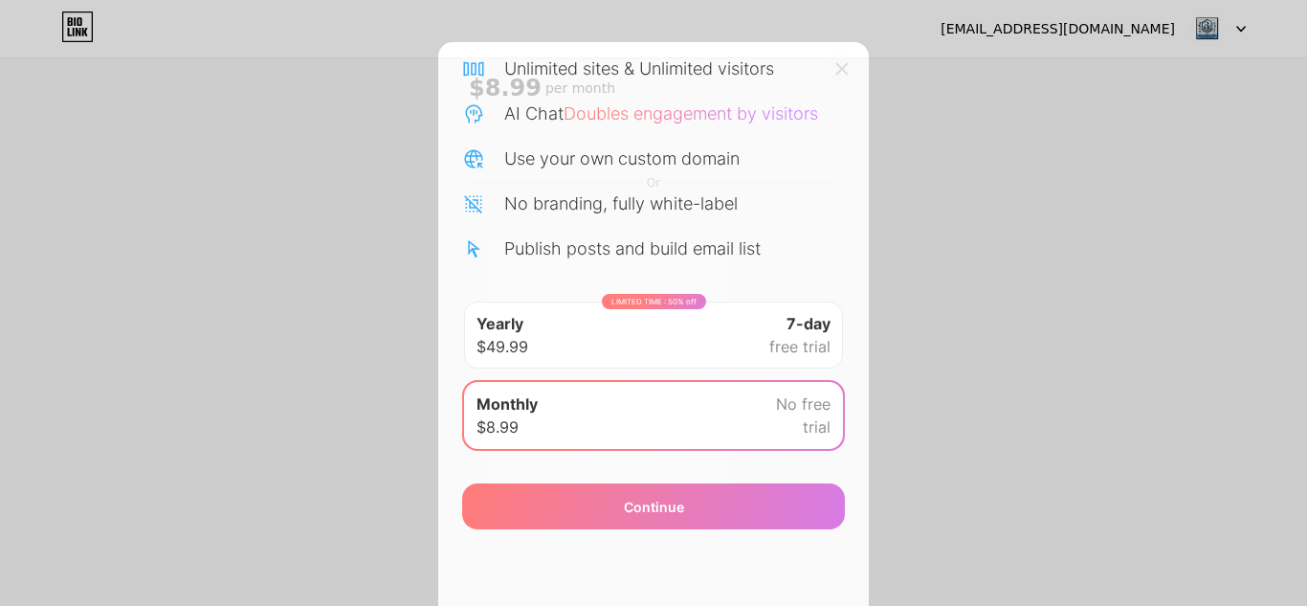
click at [841, 73] on icon at bounding box center [841, 68] width 15 height 15
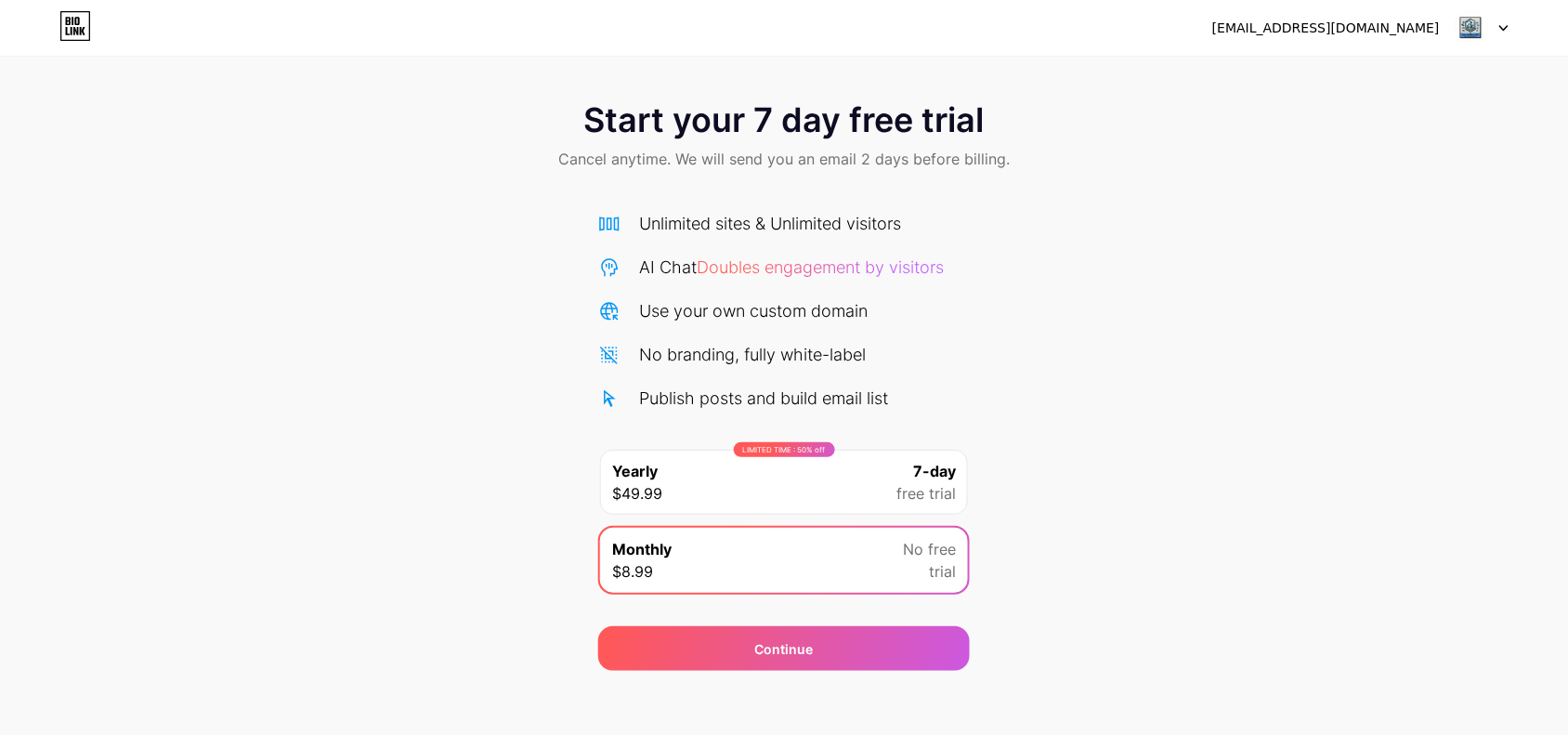
scroll to position [0, 0]
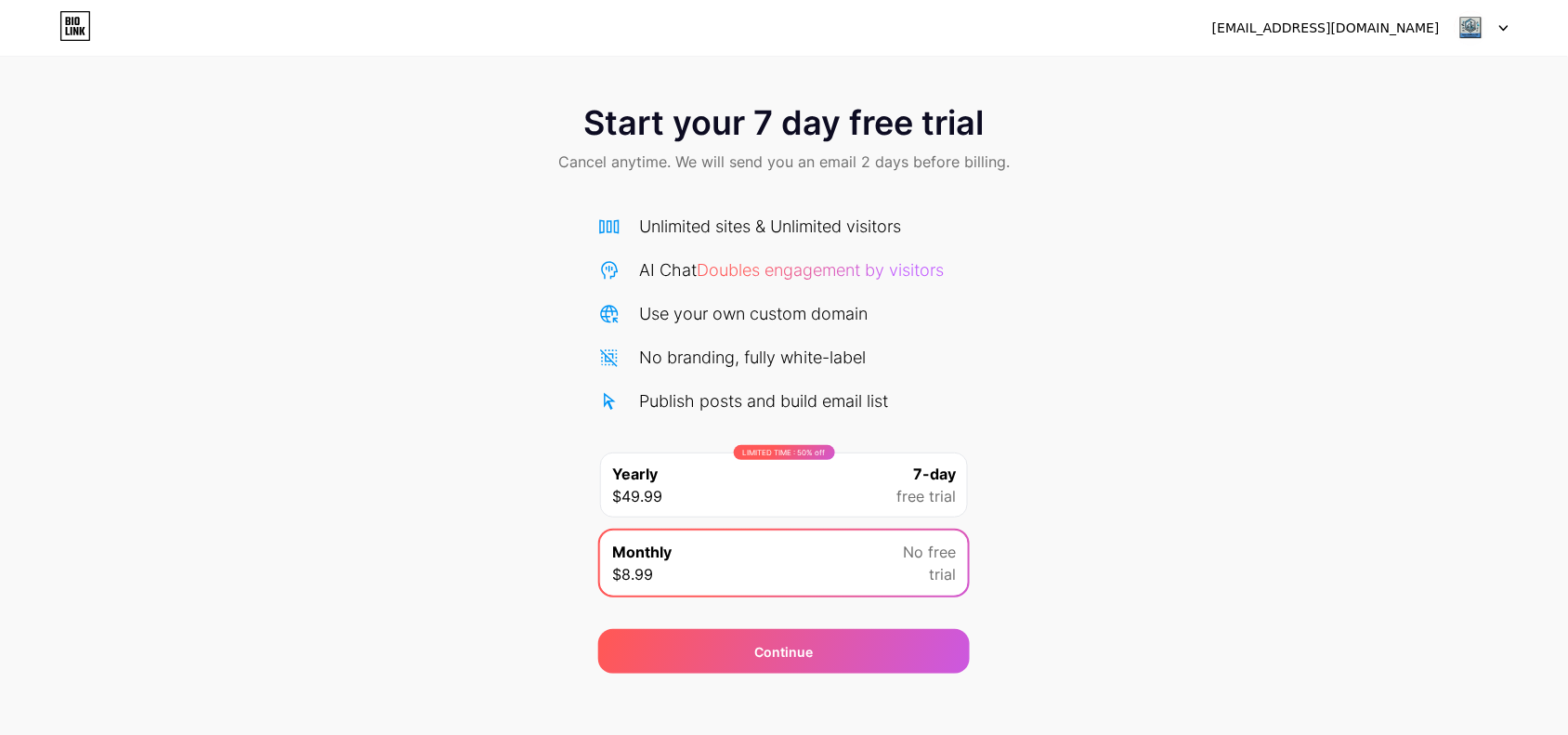
click at [86, 30] on icon at bounding box center [75, 25] width 32 height 30
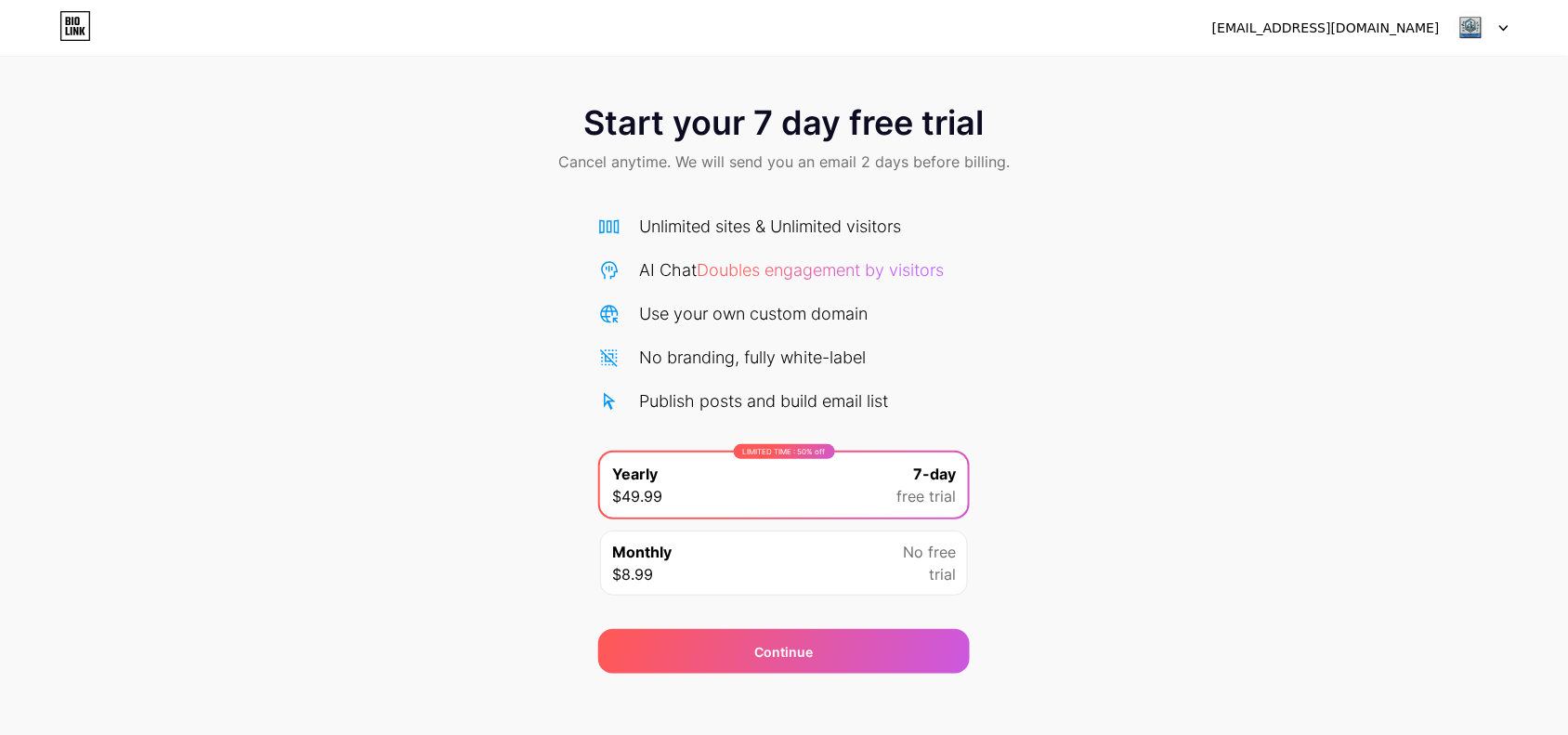
click at [768, 547] on div "Monthly $8.99 No free trial" at bounding box center [784, 562] width 368 height 65
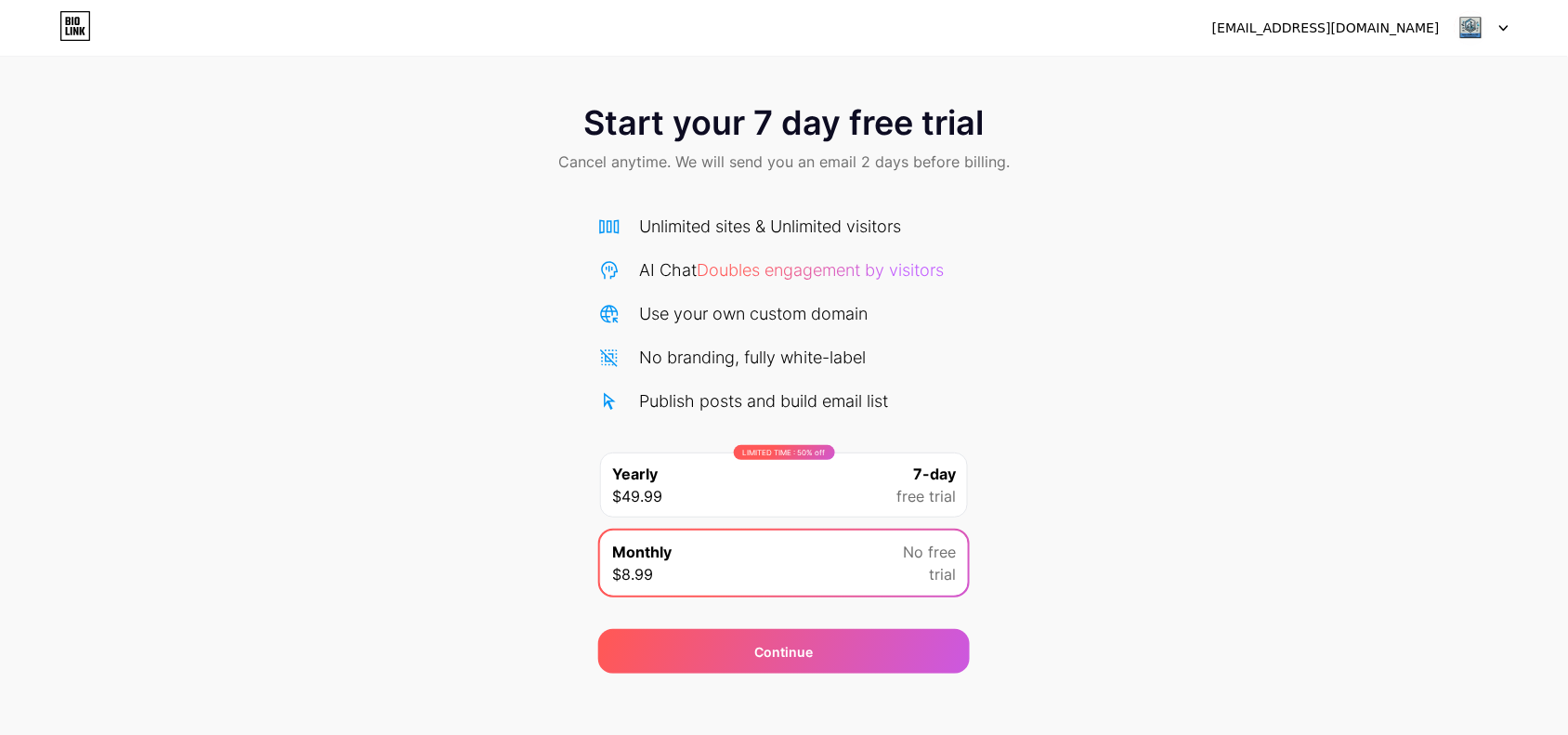
click at [806, 488] on div "LIMITED TIME : 50% off Yearly $49.99 7-day free trial" at bounding box center [784, 484] width 368 height 65
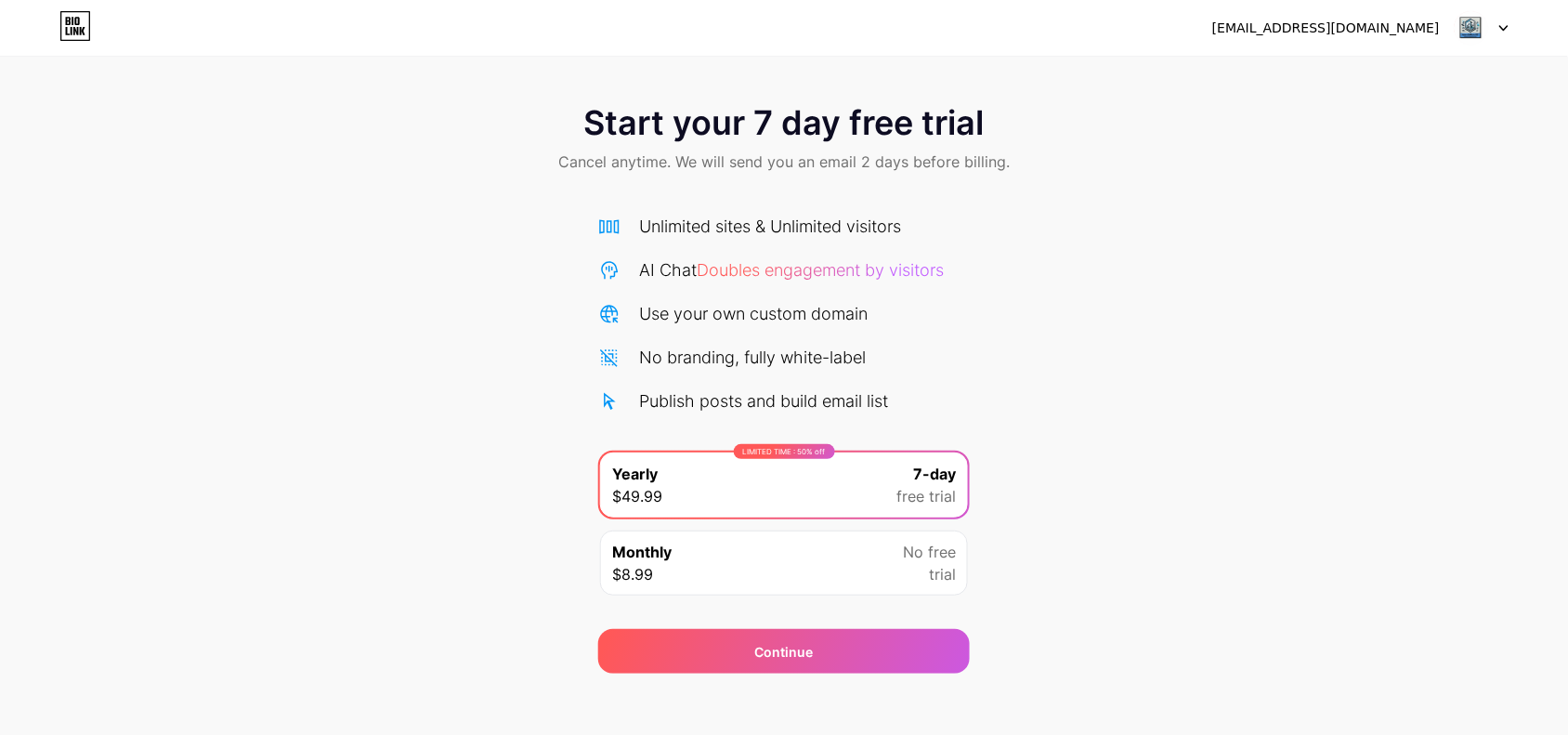
drag, startPoint x: 1426, startPoint y: 29, endPoint x: 1417, endPoint y: 32, distance: 9.5
click at [1254, 30] on div "[EMAIL_ADDRESS][DOMAIN_NAME]" at bounding box center [1326, 28] width 227 height 19
click at [303, 235] on div "Start your 7 day free trial Cancel anytime. We will send you an email 2 days be…" at bounding box center [784, 380] width 1568 height 588
